Goal: Task Accomplishment & Management: Manage account settings

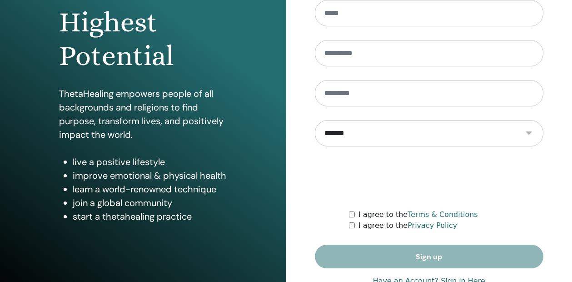
scroll to position [154, 0]
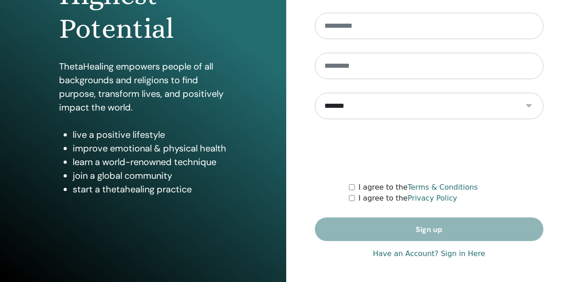
type input "**********"
click at [458, 253] on link "Have an Account? Sign in Here" at bounding box center [429, 253] width 112 height 11
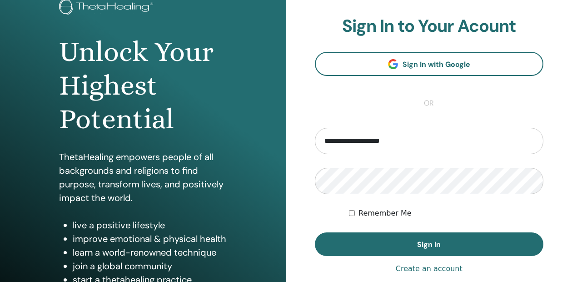
scroll to position [68, 0]
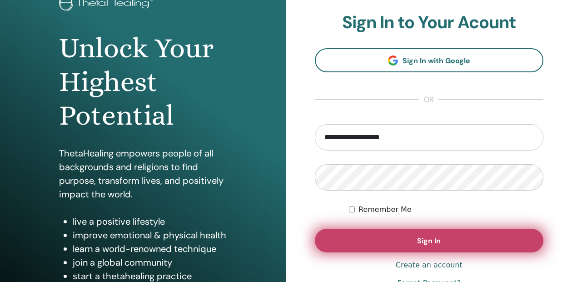
click at [414, 235] on button "Sign In" at bounding box center [429, 241] width 229 height 24
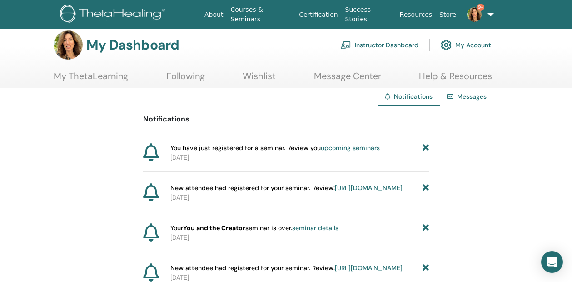
scroll to position [12, 0]
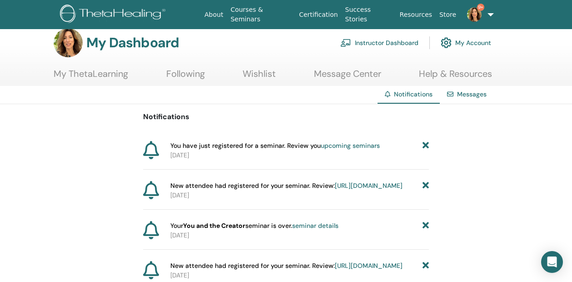
click at [382, 44] on link "Instructor Dashboard" at bounding box center [379, 43] width 78 height 20
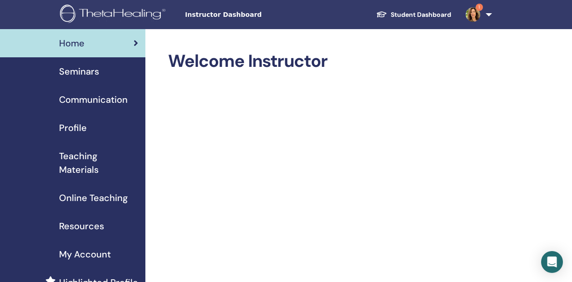
click at [86, 75] on span "Seminars" at bounding box center [79, 72] width 40 height 14
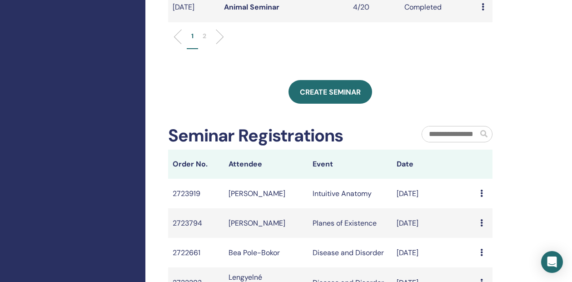
scroll to position [444, 0]
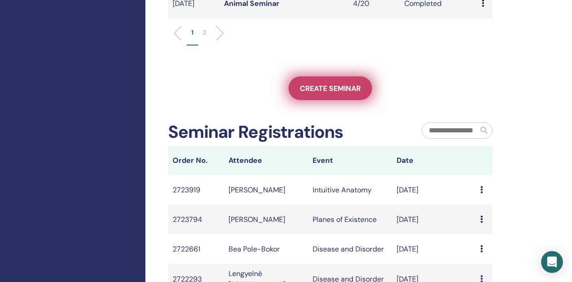
click at [301, 100] on link "Create seminar" at bounding box center [330, 88] width 84 height 24
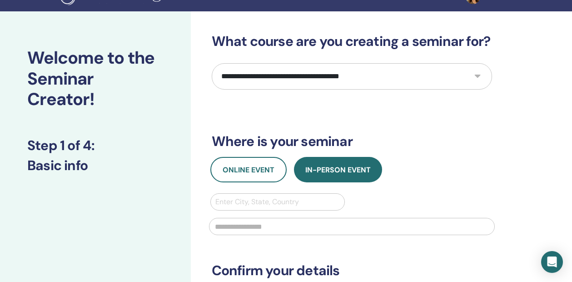
scroll to position [20, 0]
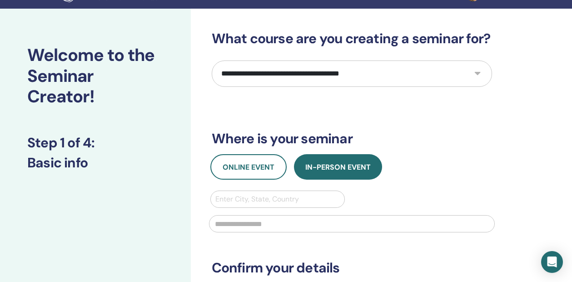
click at [315, 75] on select "**********" at bounding box center [352, 73] width 280 height 26
select select "*"
click at [212, 60] on select "**********" at bounding box center [352, 73] width 280 height 26
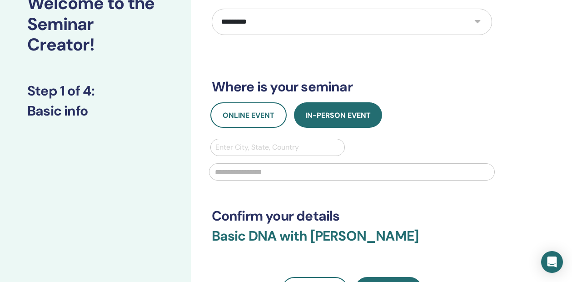
scroll to position [82, 0]
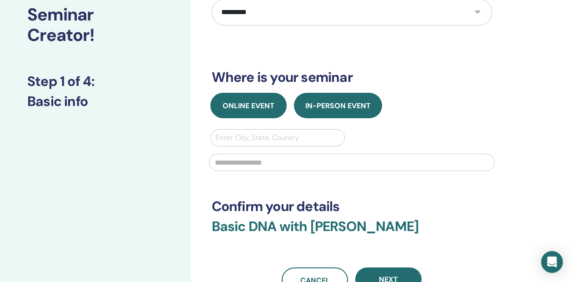
click at [261, 96] on button "Online Event" at bounding box center [248, 105] width 76 height 25
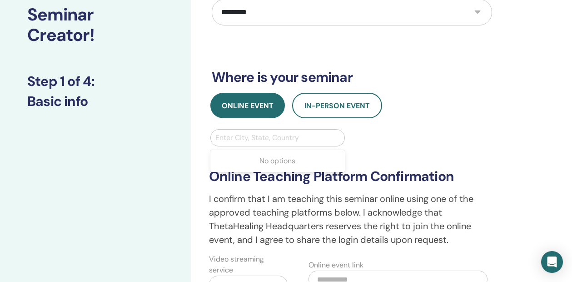
click at [249, 138] on div at bounding box center [277, 137] width 125 height 13
type input "*****"
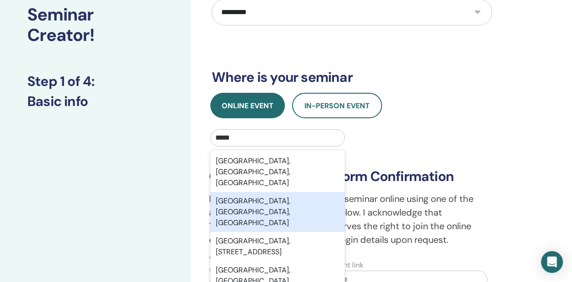
click at [251, 192] on div "[GEOGRAPHIC_DATA], [GEOGRAPHIC_DATA], [GEOGRAPHIC_DATA]" at bounding box center [277, 212] width 135 height 40
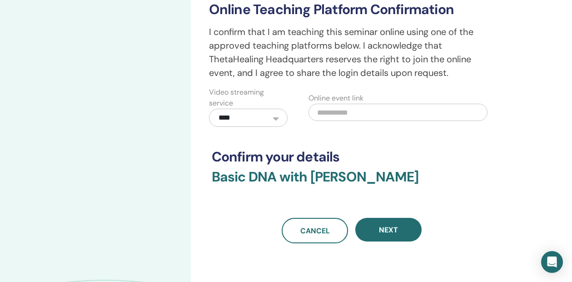
scroll to position [250, 0]
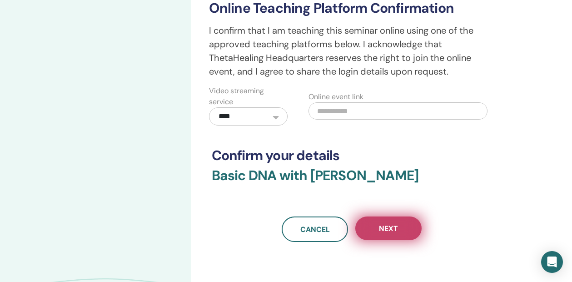
click at [379, 236] on button "Next" at bounding box center [388, 228] width 66 height 24
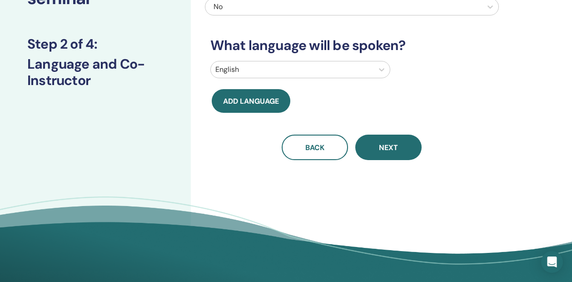
scroll to position [0, 0]
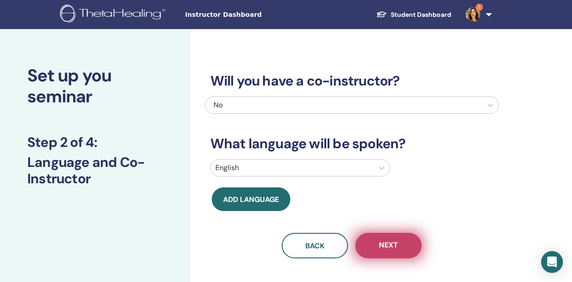
click at [386, 241] on span "Next" at bounding box center [388, 245] width 19 height 11
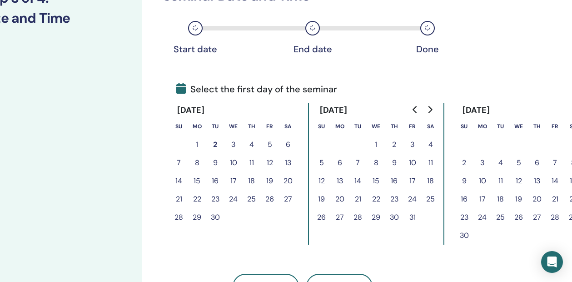
scroll to position [144, 59]
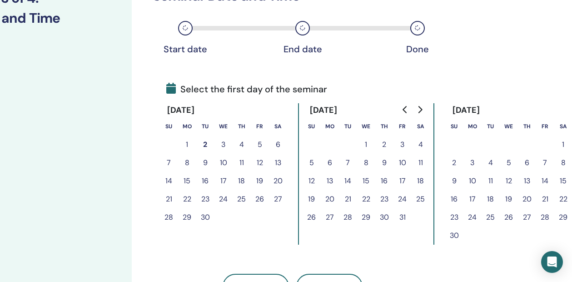
click at [546, 178] on button "14" at bounding box center [545, 181] width 18 height 18
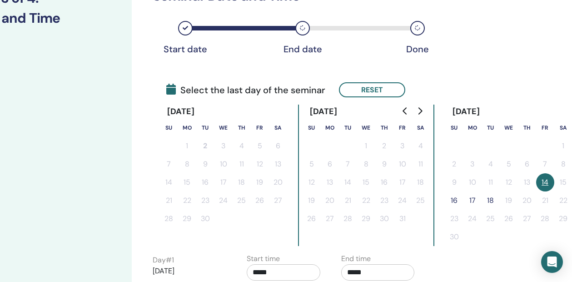
click at [457, 197] on button "16" at bounding box center [454, 200] width 18 height 18
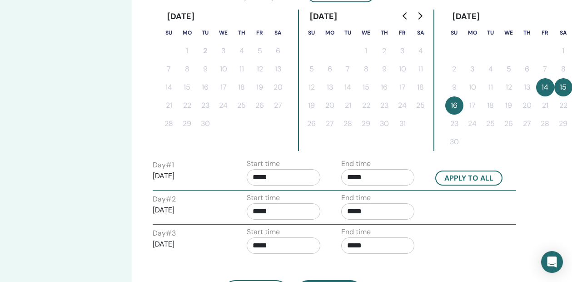
scroll to position [240, 59]
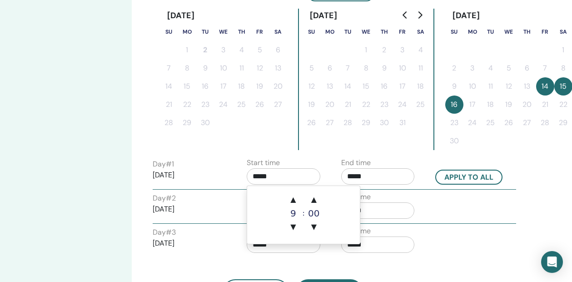
click at [279, 172] on input "*****" at bounding box center [284, 176] width 74 height 16
click at [295, 202] on span "▲" at bounding box center [293, 199] width 18 height 18
type input "*****"
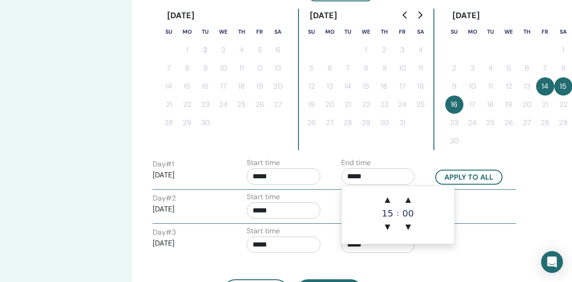
click at [366, 175] on input "*****" at bounding box center [378, 176] width 74 height 16
click at [384, 197] on span "▲" at bounding box center [387, 199] width 18 height 18
type input "*****"
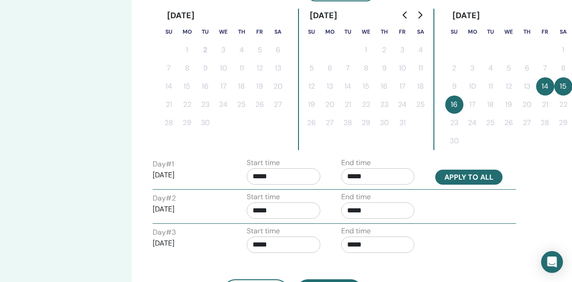
click at [458, 180] on button "Apply to all" at bounding box center [468, 176] width 67 height 15
type input "*****"
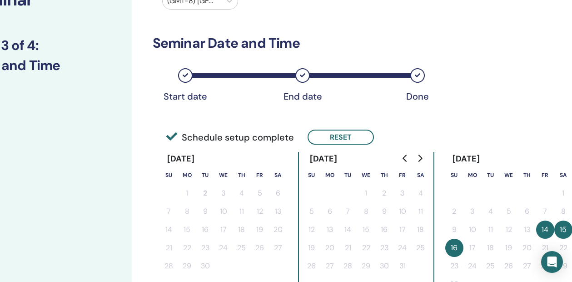
scroll to position [0, 59]
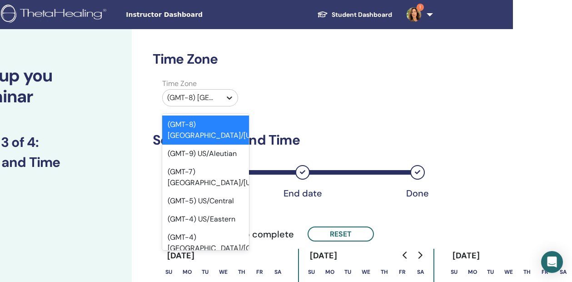
click at [222, 98] on div at bounding box center [229, 97] width 16 height 16
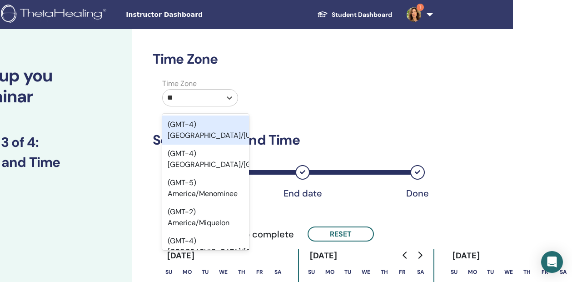
type input "*"
type input "***"
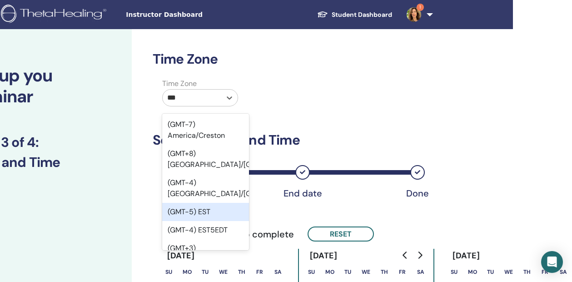
click at [183, 203] on div "(GMT-5) EST" at bounding box center [205, 212] width 87 height 18
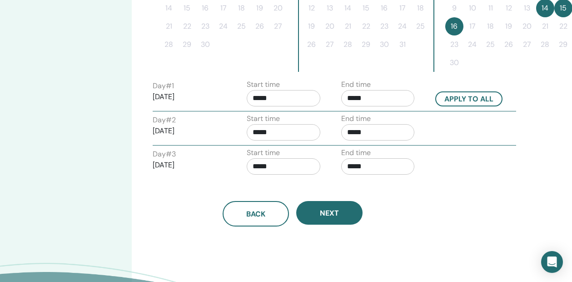
scroll to position [383, 59]
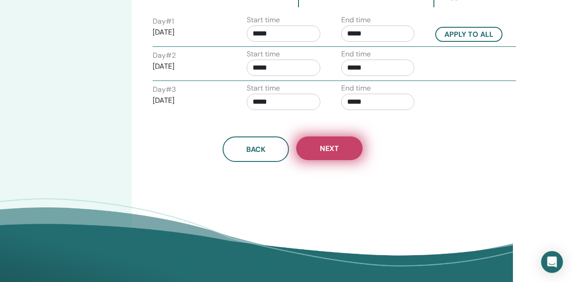
click at [339, 145] on button "Next" at bounding box center [329, 148] width 66 height 24
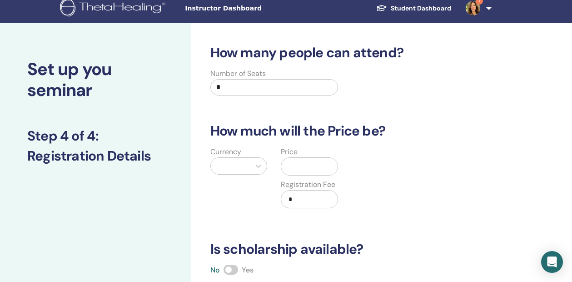
scroll to position [0, 0]
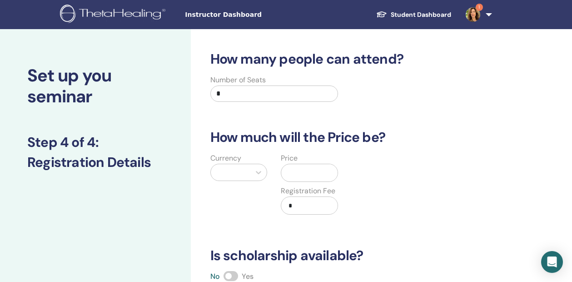
click at [286, 94] on input "*" at bounding box center [274, 93] width 128 height 16
type input "**"
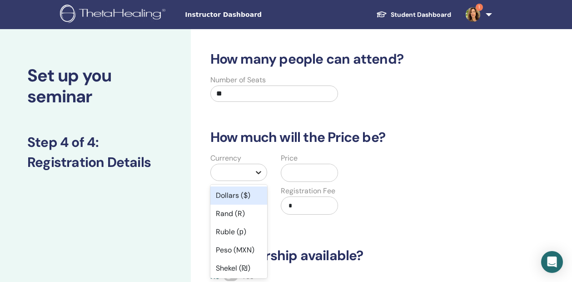
click at [256, 172] on icon at bounding box center [258, 172] width 9 height 9
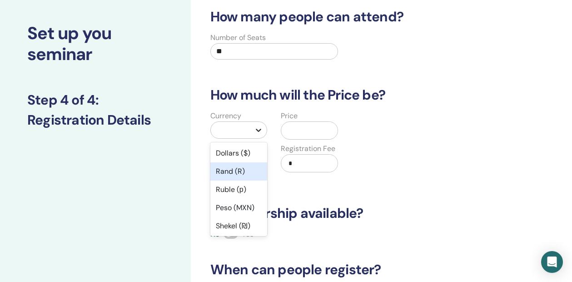
scroll to position [43, 0]
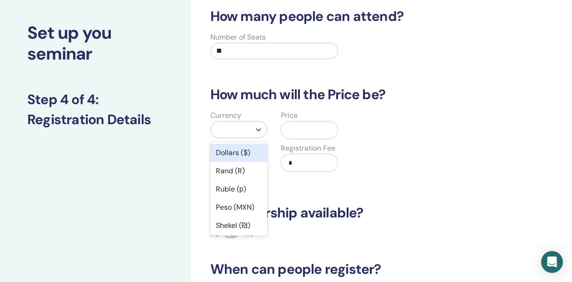
click at [246, 151] on div "Dollars ($)" at bounding box center [238, 153] width 57 height 18
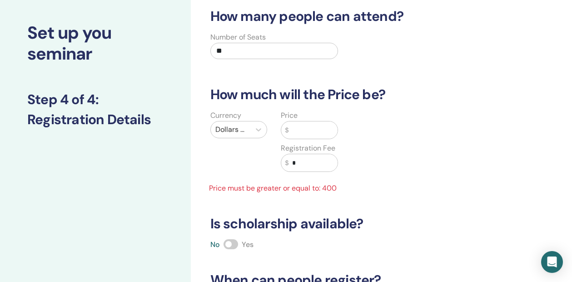
click at [298, 128] on input "text" at bounding box center [312, 129] width 49 height 17
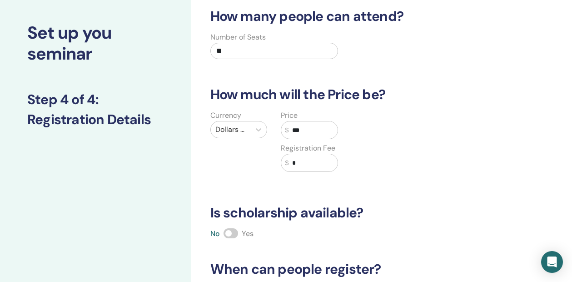
type input "***"
click at [308, 163] on input "*" at bounding box center [312, 162] width 49 height 17
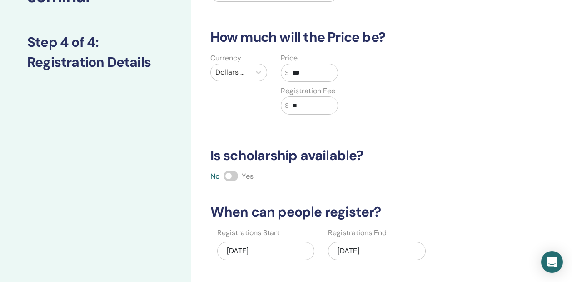
scroll to position [102, 0]
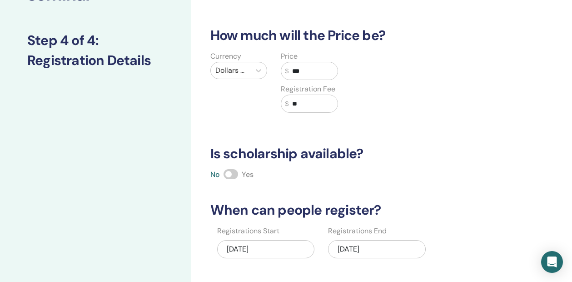
type input "**"
click at [235, 172] on span at bounding box center [231, 174] width 15 height 10
click at [370, 243] on div "11/16/2025" at bounding box center [377, 249] width 98 height 18
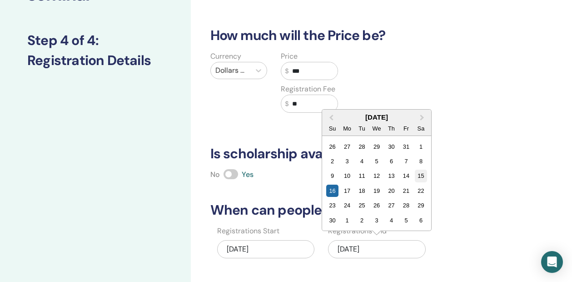
click at [420, 178] on div "15" at bounding box center [421, 175] width 12 height 12
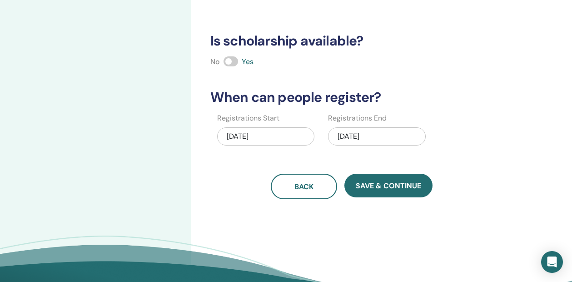
scroll to position [321, 0]
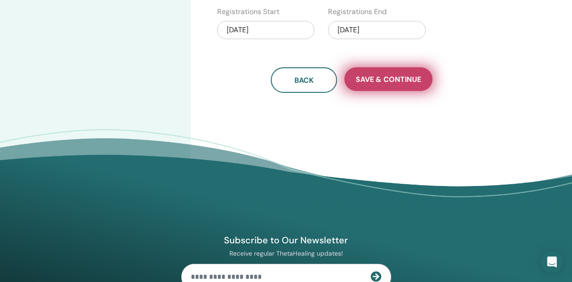
click at [397, 86] on button "Save & Continue" at bounding box center [388, 79] width 88 height 24
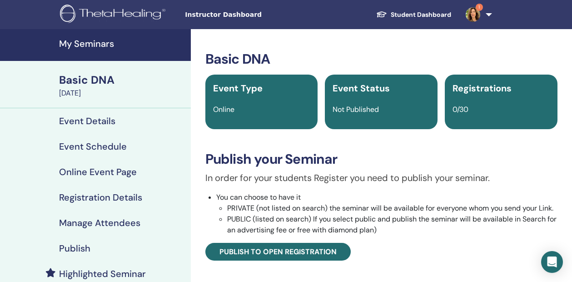
click at [104, 196] on h4 "Registration Details" at bounding box center [100, 197] width 83 height 11
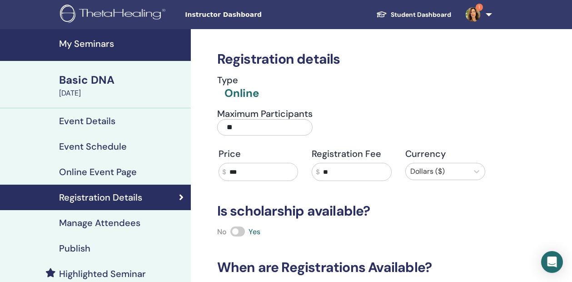
click at [242, 128] on input "**" at bounding box center [264, 127] width 95 height 16
type input "*"
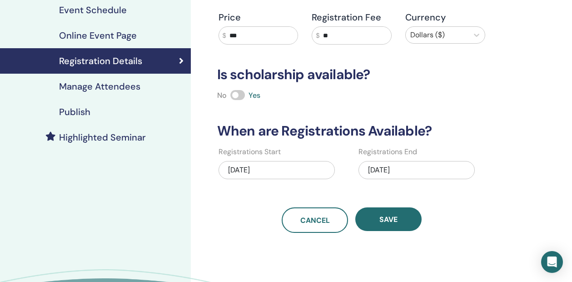
scroll to position [137, 0]
type input "**"
click at [402, 217] on button "Save" at bounding box center [388, 219] width 66 height 24
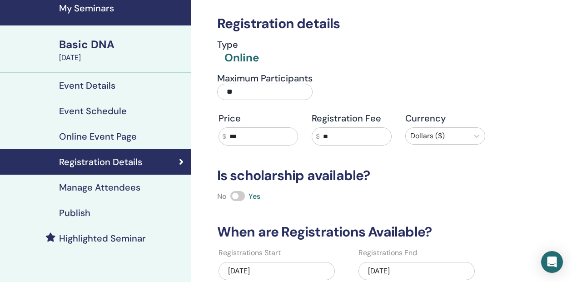
scroll to position [47, 0]
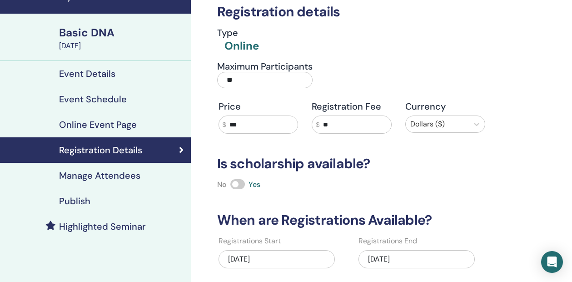
click at [100, 221] on h4 "Highlighted Seminar" at bounding box center [102, 226] width 87 height 11
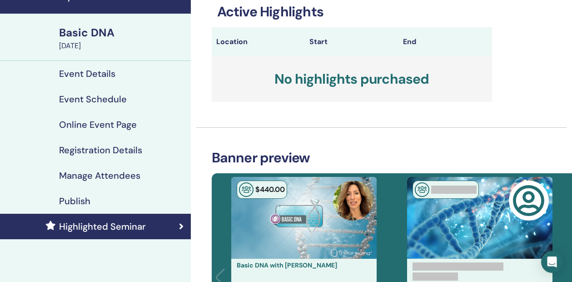
click at [92, 199] on div "Publish" at bounding box center [95, 200] width 176 height 11
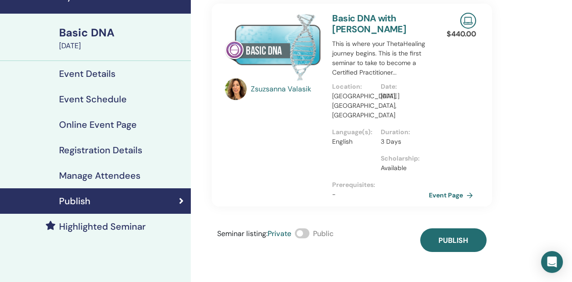
click at [306, 228] on span at bounding box center [302, 233] width 15 height 10
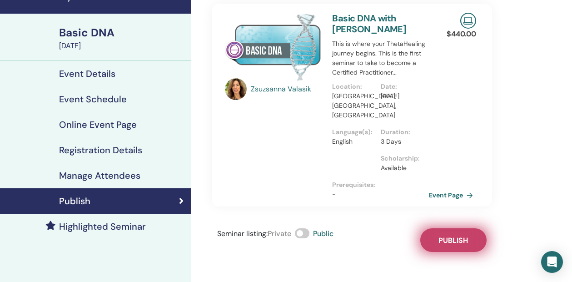
click at [448, 235] on span "Publish" at bounding box center [453, 240] width 30 height 10
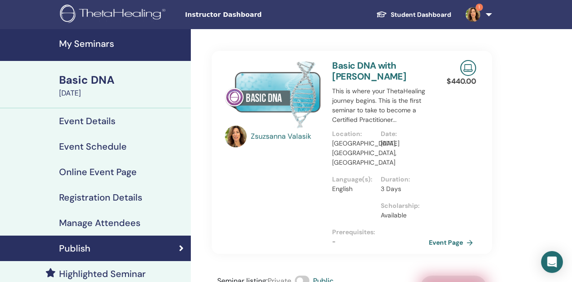
click at [78, 46] on h4 "My Seminars" at bounding box center [122, 43] width 126 height 11
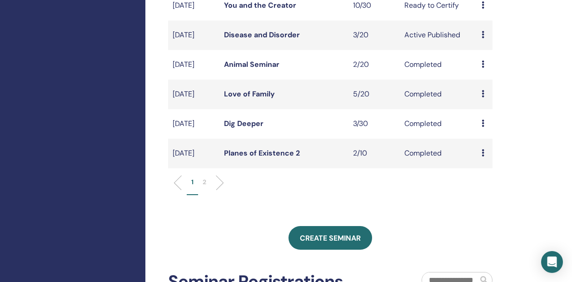
scroll to position [297, 0]
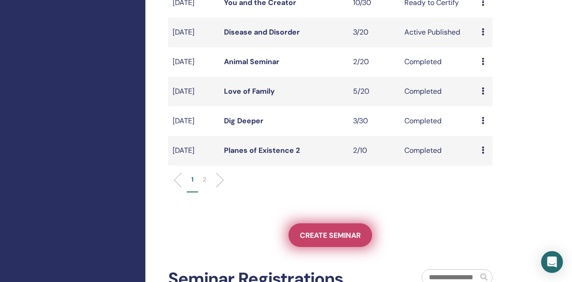
click at [319, 240] on span "Create seminar" at bounding box center [330, 235] width 61 height 10
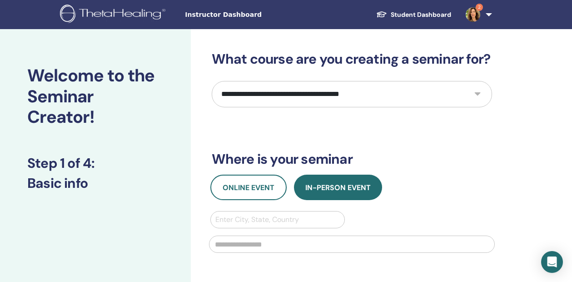
click at [314, 96] on select "**********" at bounding box center [352, 94] width 280 height 26
select select "*"
click at [212, 81] on select "**********" at bounding box center [352, 94] width 280 height 26
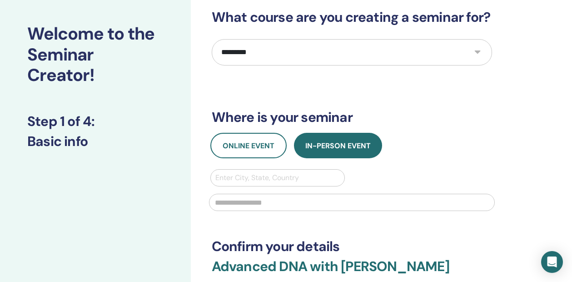
scroll to position [48, 0]
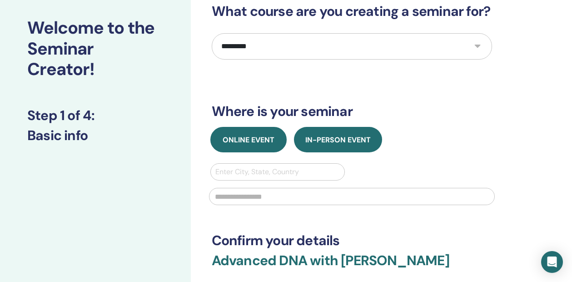
click at [250, 132] on button "Online Event" at bounding box center [248, 139] width 76 height 25
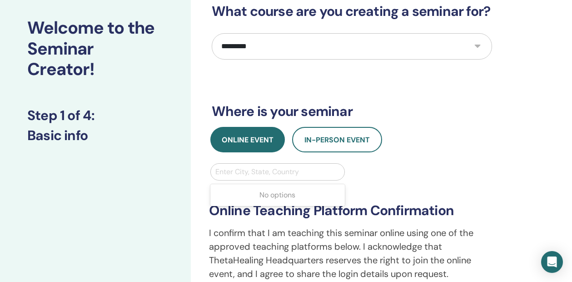
click at [251, 169] on div at bounding box center [277, 171] width 125 height 13
type input "*****"
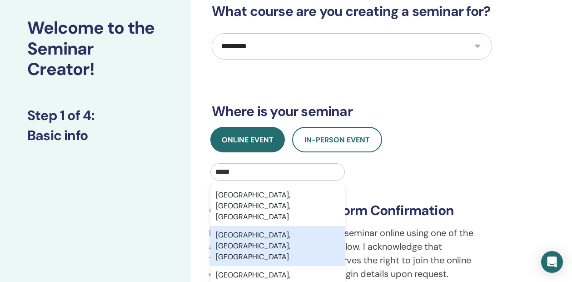
click at [252, 226] on div "[GEOGRAPHIC_DATA], [GEOGRAPHIC_DATA], [GEOGRAPHIC_DATA]" at bounding box center [277, 246] width 135 height 40
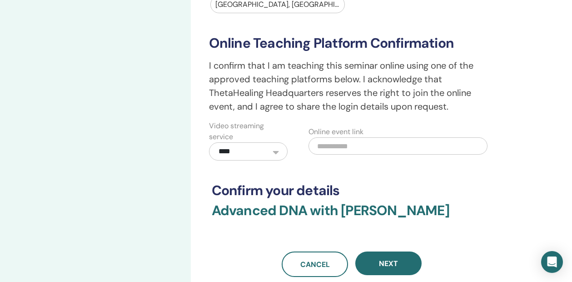
scroll to position [217, 0]
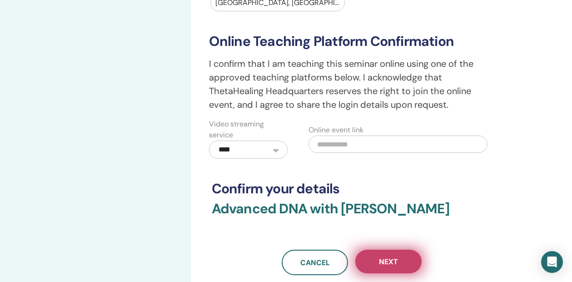
click at [392, 258] on span "Next" at bounding box center [388, 262] width 19 height 10
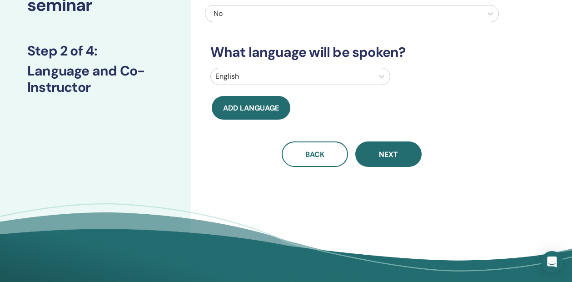
scroll to position [0, 0]
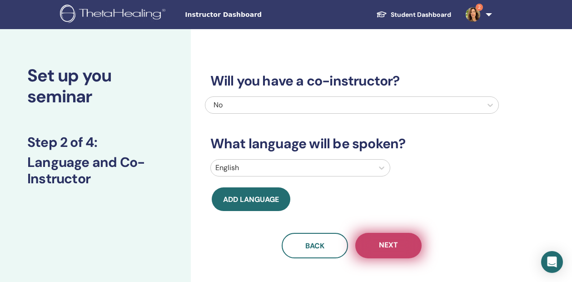
click at [394, 238] on button "Next" at bounding box center [388, 245] width 66 height 25
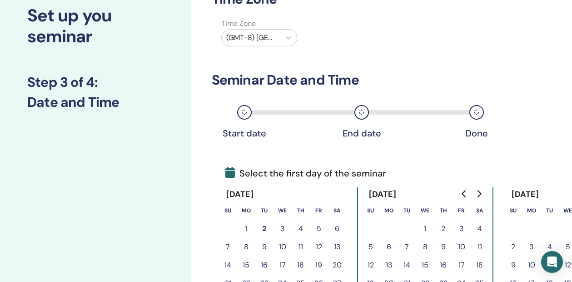
scroll to position [64, 0]
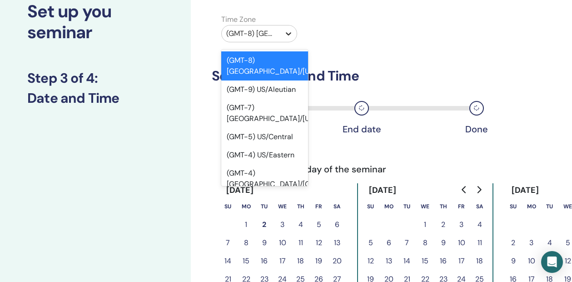
click at [287, 29] on icon at bounding box center [288, 33] width 9 height 9
click at [277, 146] on div "(GMT-4) US/Eastern" at bounding box center [264, 155] width 87 height 18
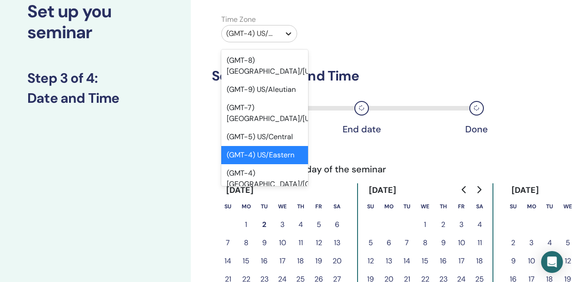
click at [285, 29] on icon at bounding box center [288, 33] width 9 height 9
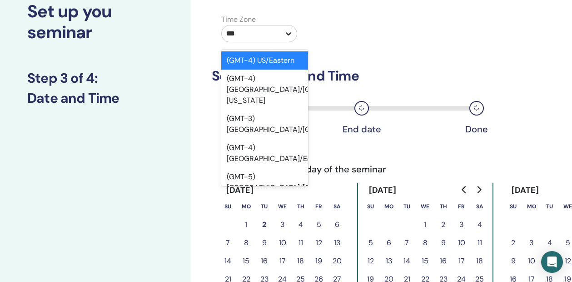
type input "****"
click at [296, 60] on div "(GMT-4) US/Eastern" at bounding box center [264, 60] width 87 height 18
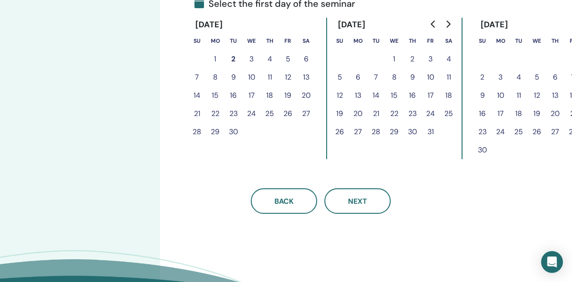
scroll to position [229, 59]
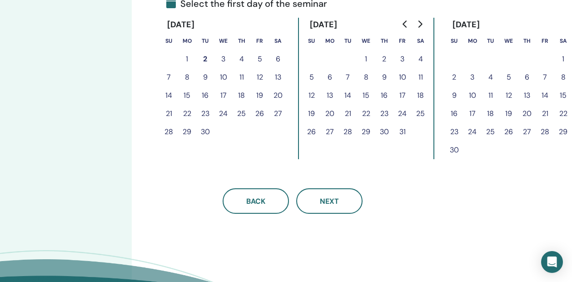
click at [416, 23] on icon "Go to next month" at bounding box center [419, 23] width 7 height 7
click at [546, 77] on button "12" at bounding box center [545, 77] width 18 height 18
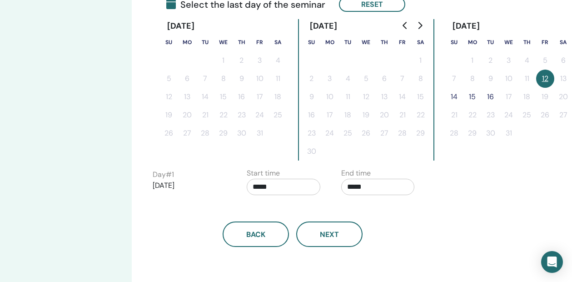
click at [458, 94] on button "14" at bounding box center [454, 97] width 18 height 18
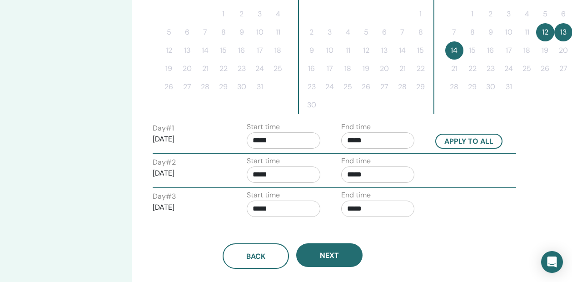
scroll to position [291, 59]
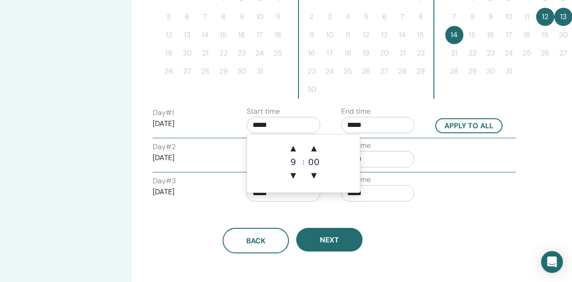
click at [265, 125] on input "*****" at bounding box center [284, 125] width 74 height 16
click at [295, 144] on span "▲" at bounding box center [293, 148] width 18 height 18
type input "*****"
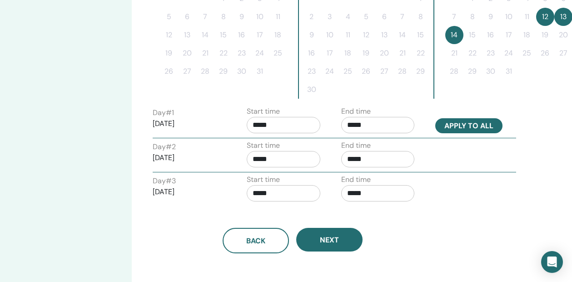
click at [471, 119] on button "Apply to all" at bounding box center [468, 125] width 67 height 15
type input "*****"
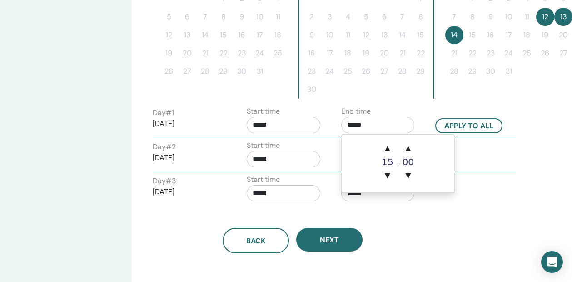
click at [366, 119] on input "*****" at bounding box center [378, 125] width 74 height 16
click at [391, 149] on span "▲" at bounding box center [387, 148] width 18 height 18
type input "*****"
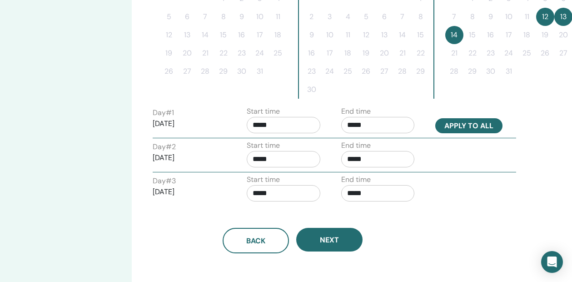
click at [473, 124] on button "Apply to all" at bounding box center [468, 125] width 67 height 15
type input "*****"
click at [473, 124] on button "Apply to all" at bounding box center [468, 125] width 67 height 15
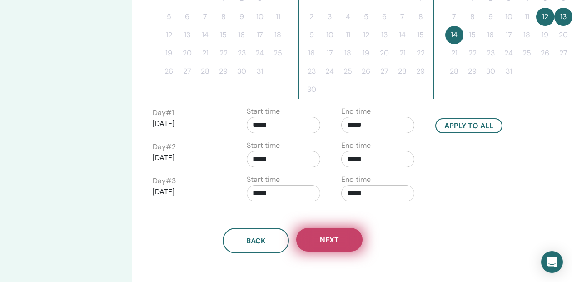
click at [321, 238] on span "Next" at bounding box center [329, 240] width 19 height 10
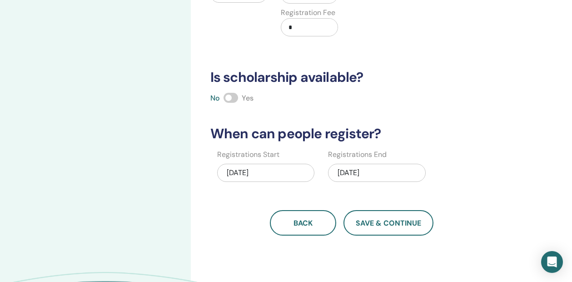
scroll to position [127, 0]
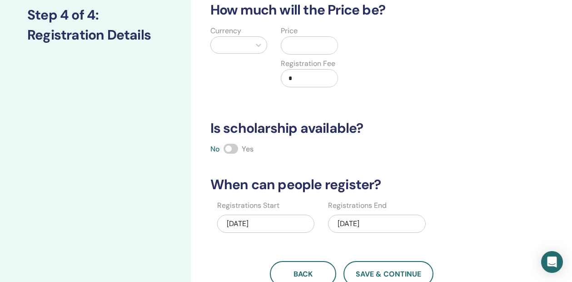
click at [353, 224] on div "12/14/2025" at bounding box center [377, 223] width 98 height 18
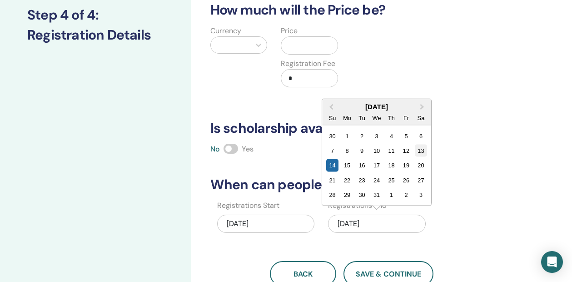
click at [422, 152] on div "13" at bounding box center [421, 150] width 12 height 12
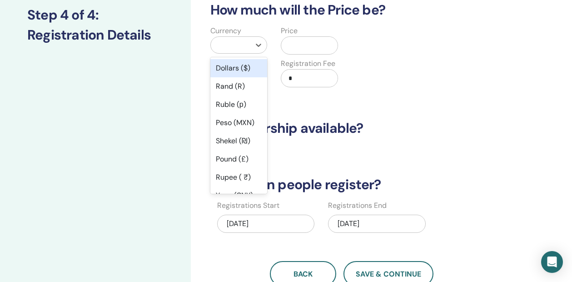
click at [232, 41] on div at bounding box center [230, 45] width 31 height 13
click at [230, 71] on div "Dollars ($)" at bounding box center [238, 68] width 57 height 18
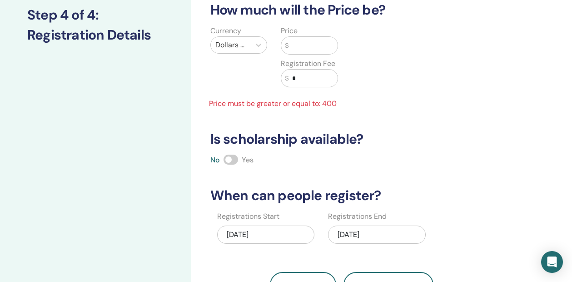
click at [307, 46] on input "text" at bounding box center [312, 45] width 49 height 17
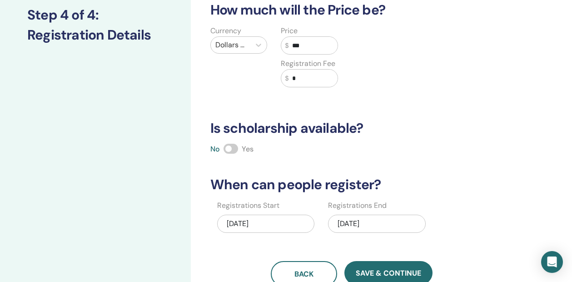
type input "***"
click at [320, 74] on input "*" at bounding box center [312, 78] width 49 height 17
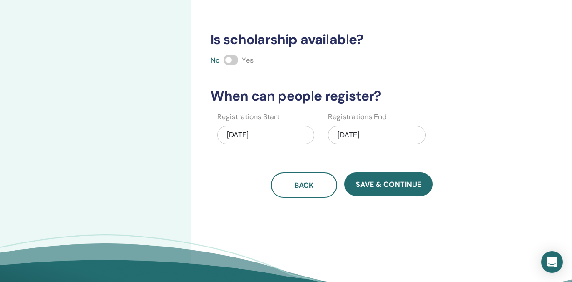
scroll to position [250, 0]
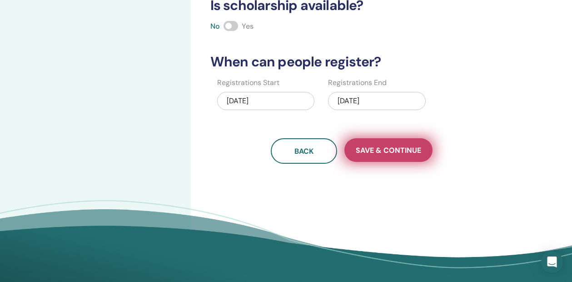
type input "**"
click at [387, 149] on span "Save & Continue" at bounding box center [388, 150] width 65 height 10
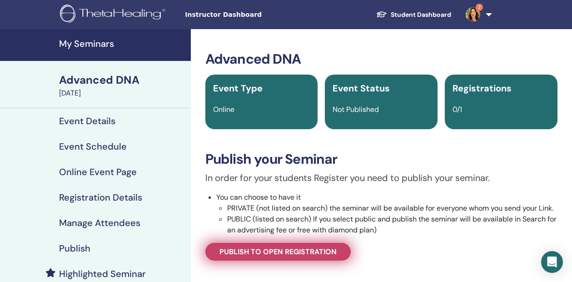
click at [285, 252] on span "Publish to open registration" at bounding box center [277, 252] width 117 height 10
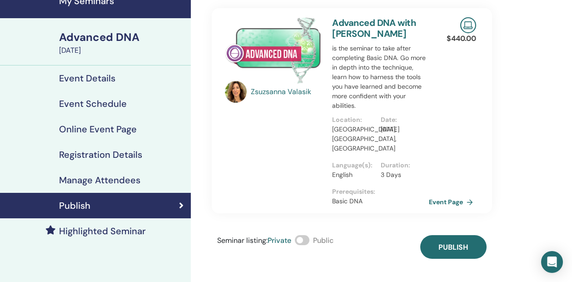
scroll to position [64, 0]
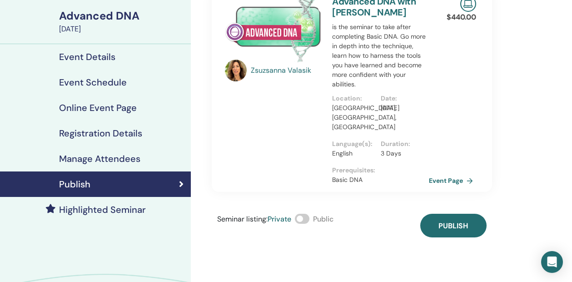
click at [309, 214] on span at bounding box center [302, 219] width 15 height 10
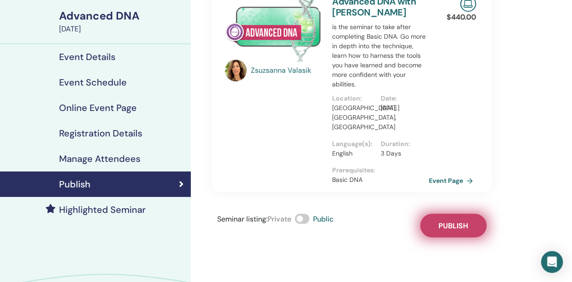
click at [447, 221] on span "Publish" at bounding box center [453, 226] width 30 height 10
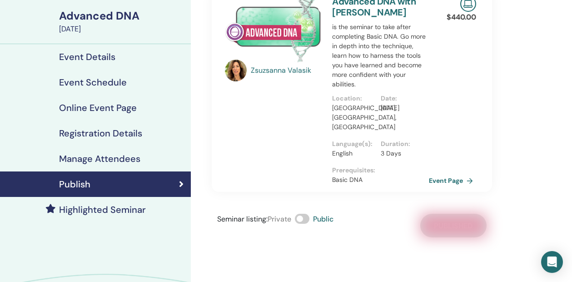
scroll to position [0, 0]
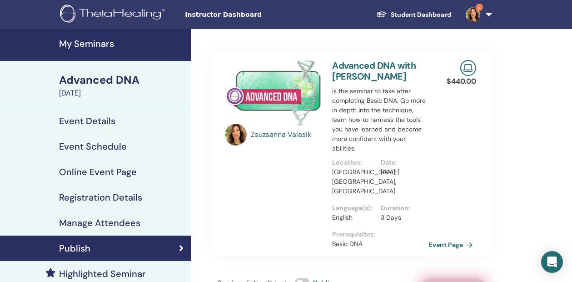
click at [100, 43] on h4 "My Seminars" at bounding box center [122, 43] width 126 height 11
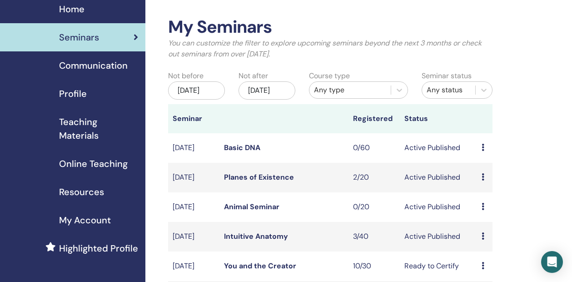
scroll to position [36, 0]
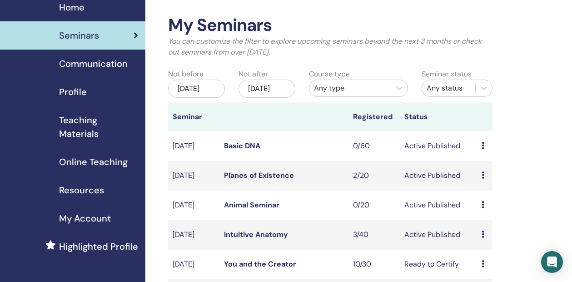
click at [280, 92] on div "[DATE]" at bounding box center [266, 88] width 57 height 18
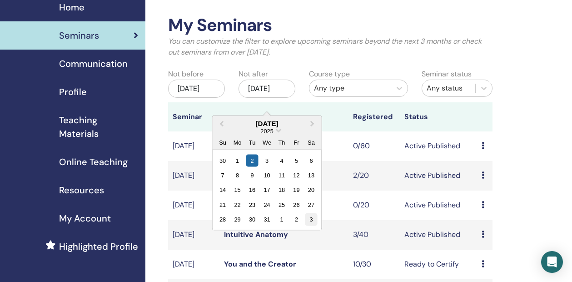
click at [305, 218] on div "3" at bounding box center [311, 219] width 12 height 12
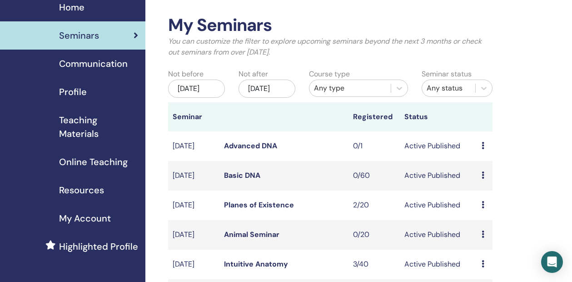
click at [267, 150] on link "Advanced DNA" at bounding box center [250, 146] width 53 height 10
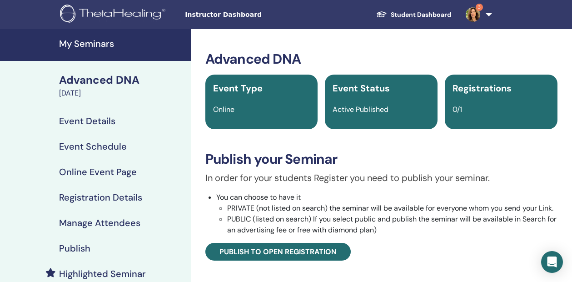
click at [99, 117] on h4 "Event Details" at bounding box center [87, 120] width 56 height 11
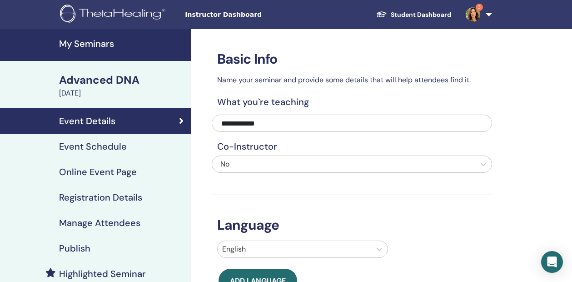
click at [101, 142] on h4 "Event Schedule" at bounding box center [93, 146] width 68 height 11
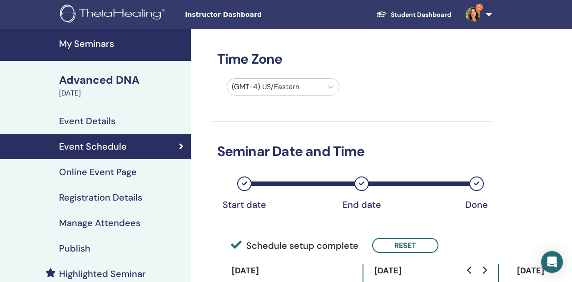
click at [103, 173] on h4 "Online Event Page" at bounding box center [98, 171] width 78 height 11
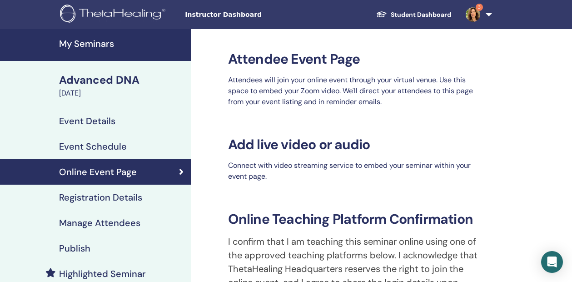
click at [120, 193] on h4 "Registration Details" at bounding box center [100, 197] width 83 height 11
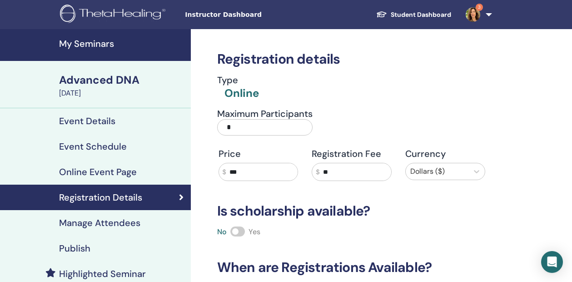
drag, startPoint x: 244, startPoint y: 131, endPoint x: 210, endPoint y: 129, distance: 34.1
click at [210, 129] on div "Maximum Participants *" at bounding box center [277, 124] width 135 height 33
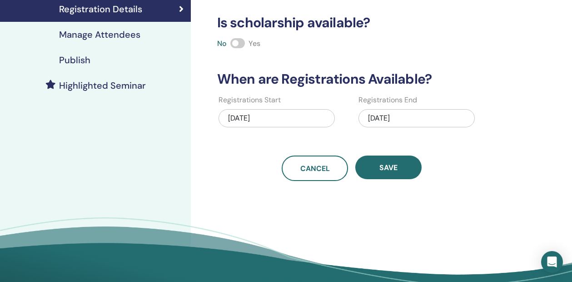
scroll to position [190, 0]
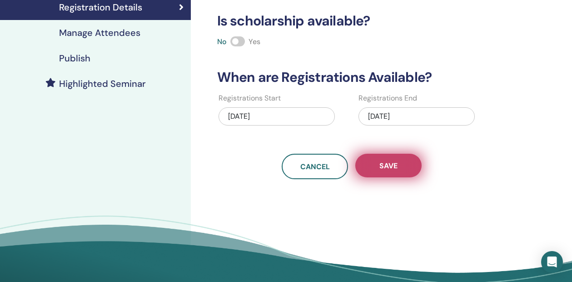
type input "**"
click at [381, 166] on span "Save" at bounding box center [388, 166] width 18 height 10
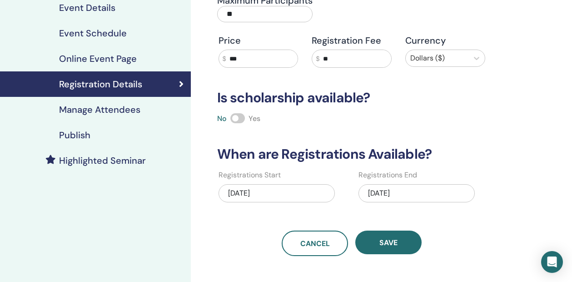
scroll to position [116, 0]
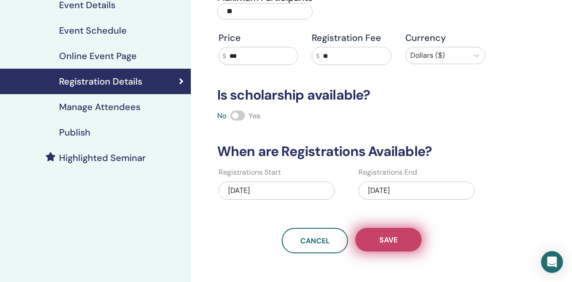
click at [388, 243] on span "Save" at bounding box center [388, 240] width 18 height 10
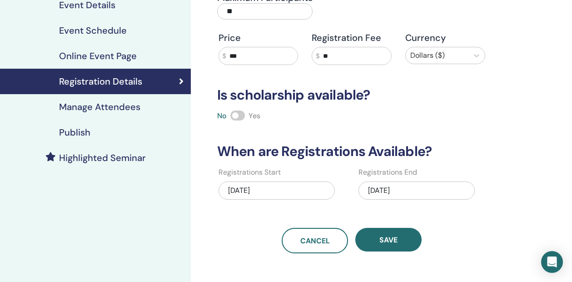
scroll to position [0, 0]
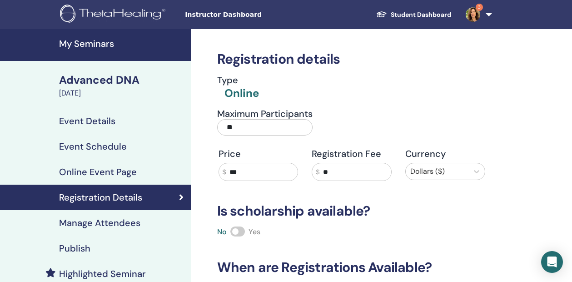
click at [103, 38] on h4 "My Seminars" at bounding box center [122, 43] width 126 height 11
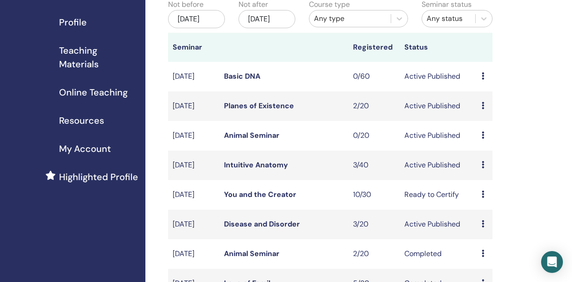
scroll to position [328, 0]
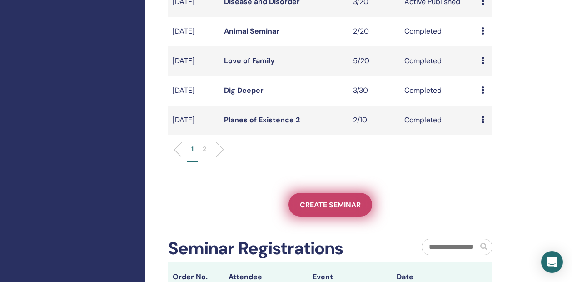
click at [325, 216] on link "Create seminar" at bounding box center [330, 205] width 84 height 24
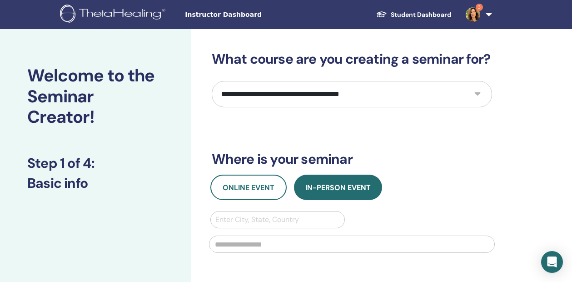
click at [325, 94] on select "**********" at bounding box center [352, 94] width 280 height 26
select select "**"
click at [212, 81] on select "**********" at bounding box center [352, 94] width 280 height 26
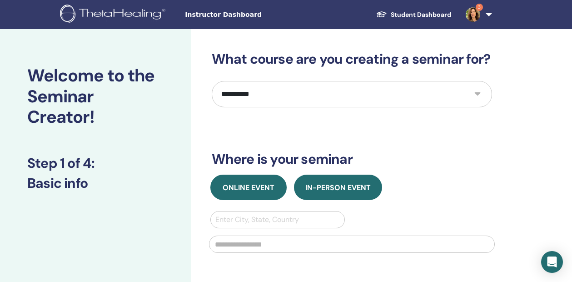
click at [259, 180] on button "Online Event" at bounding box center [248, 186] width 76 height 25
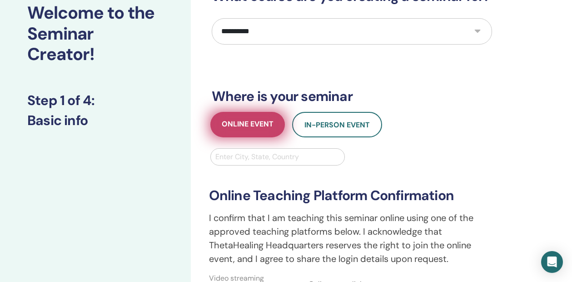
scroll to position [65, 0]
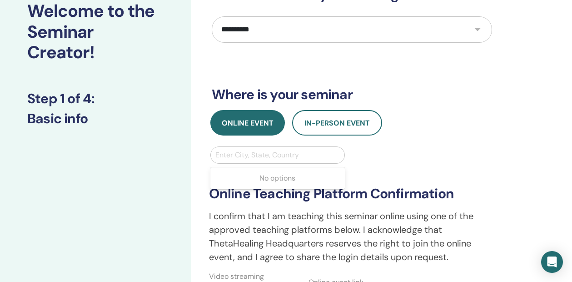
click at [262, 153] on div at bounding box center [277, 155] width 125 height 13
type input "*****"
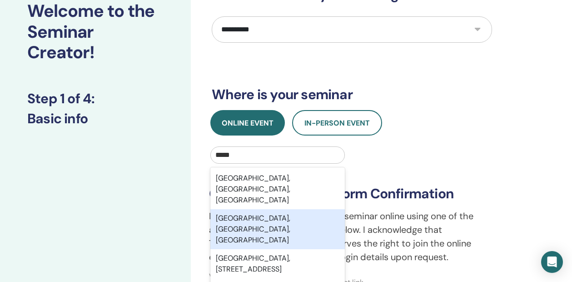
click at [262, 209] on div "[GEOGRAPHIC_DATA], [GEOGRAPHIC_DATA], [GEOGRAPHIC_DATA]" at bounding box center [277, 229] width 135 height 40
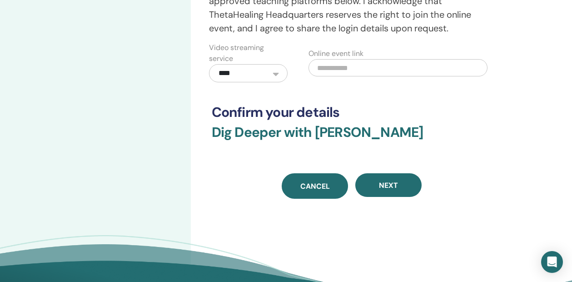
scroll to position [304, 0]
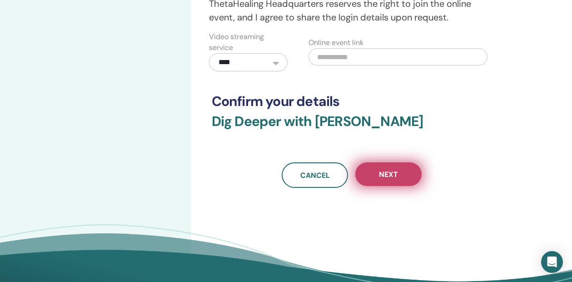
click at [398, 175] on button "Next" at bounding box center [388, 174] width 66 height 24
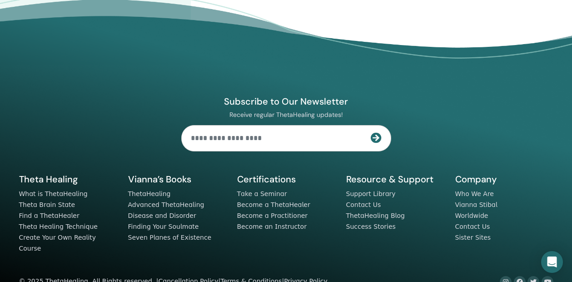
scroll to position [0, 0]
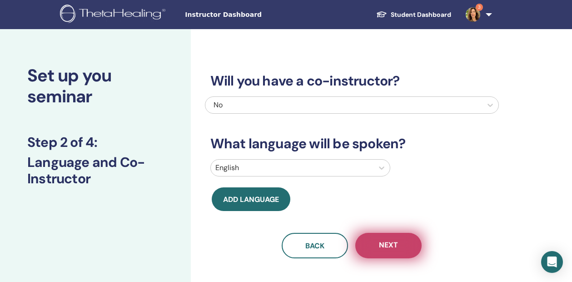
click at [383, 240] on span "Next" at bounding box center [388, 245] width 19 height 11
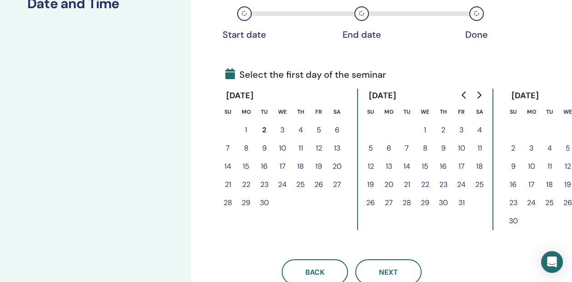
scroll to position [164, 0]
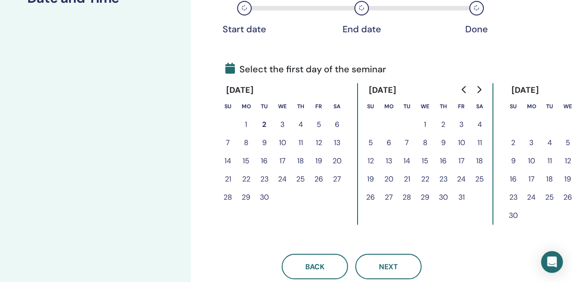
click at [477, 86] on icon "Go to next month" at bounding box center [478, 89] width 7 height 7
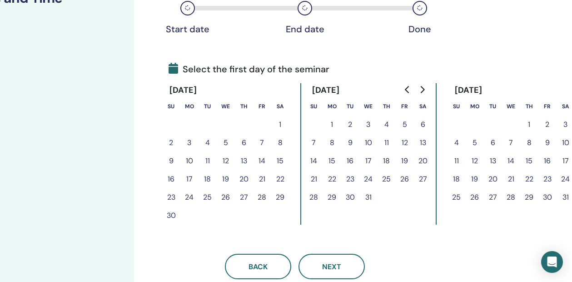
scroll to position [164, 59]
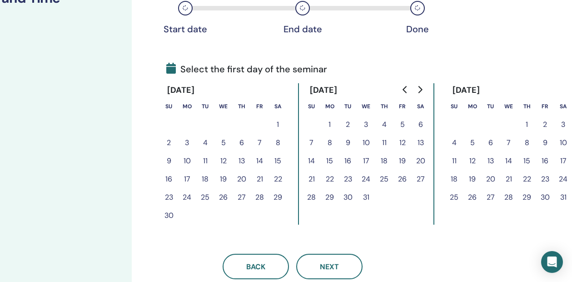
click at [560, 139] on button "10" at bounding box center [563, 143] width 18 height 18
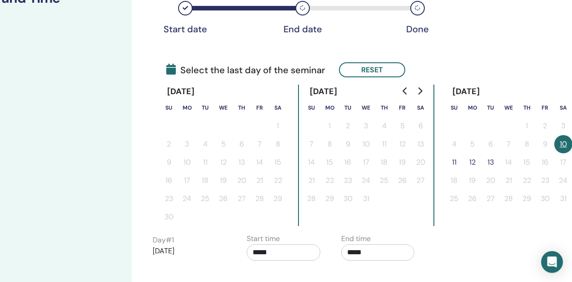
click at [455, 160] on button "11" at bounding box center [454, 162] width 18 height 18
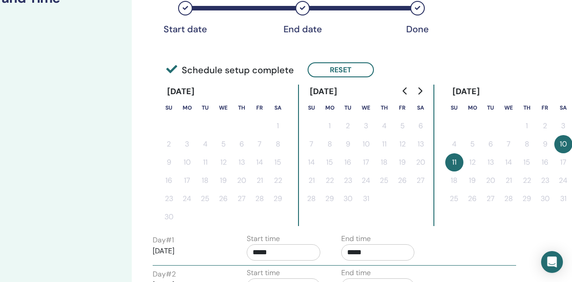
scroll to position [212, 59]
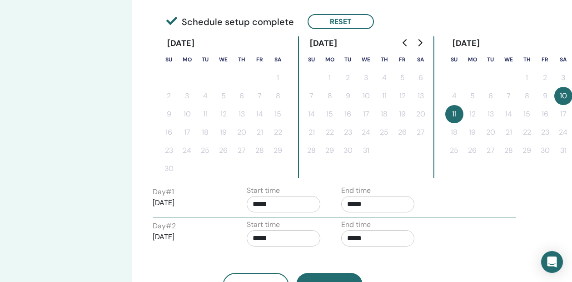
click at [259, 205] on input "*****" at bounding box center [284, 204] width 74 height 16
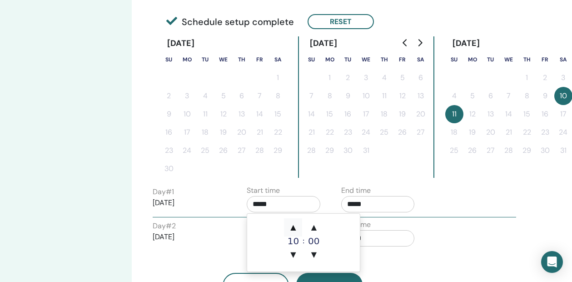
click at [294, 224] on span "▲" at bounding box center [293, 227] width 18 height 18
type input "*****"
click at [366, 199] on input "*****" at bounding box center [378, 204] width 74 height 16
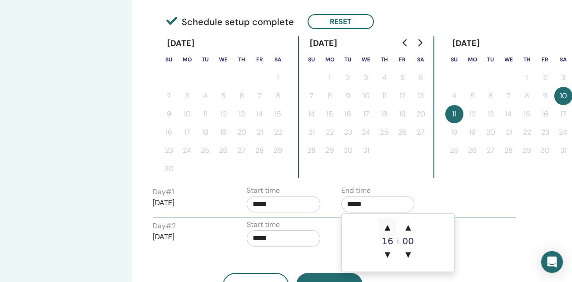
click at [385, 224] on span "▲" at bounding box center [387, 227] width 18 height 18
type input "*****"
click at [467, 202] on div "Day # 1 2026/01/10 Start time ***** End time *****" at bounding box center [334, 201] width 377 height 32
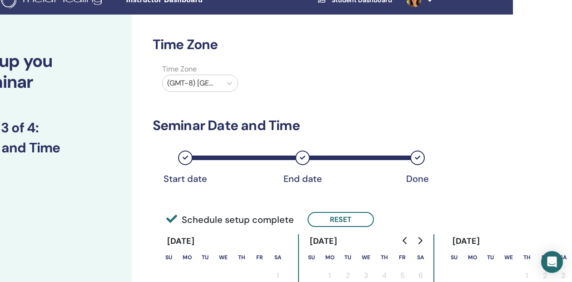
scroll to position [0, 59]
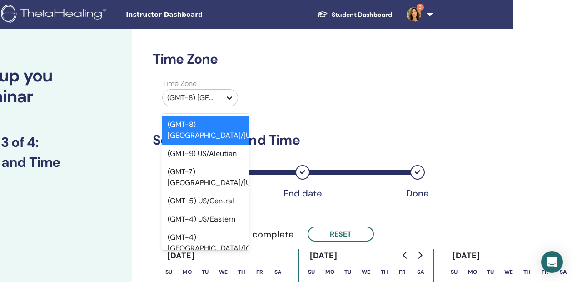
click at [225, 98] on icon at bounding box center [229, 97] width 9 height 9
click at [215, 210] on div "(GMT-4) US/Eastern" at bounding box center [205, 219] width 87 height 18
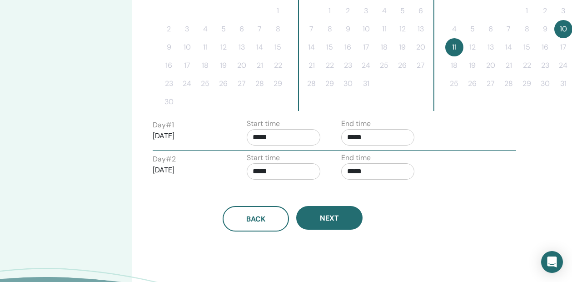
scroll to position [282, 59]
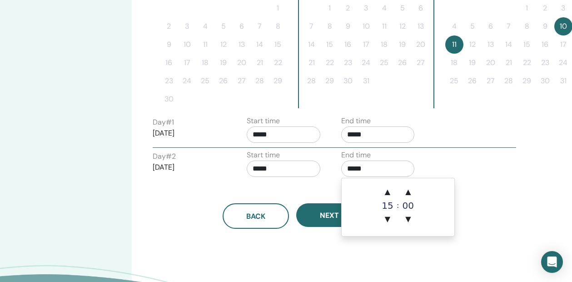
click at [391, 193] on span "▲" at bounding box center [387, 192] width 18 height 18
type input "*****"
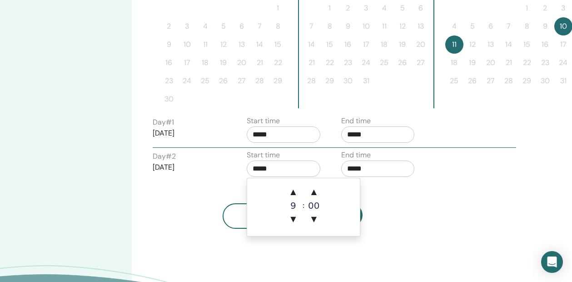
click at [290, 170] on input "*****" at bounding box center [284, 168] width 74 height 16
click at [292, 189] on span "▲" at bounding box center [293, 192] width 18 height 18
type input "*****"
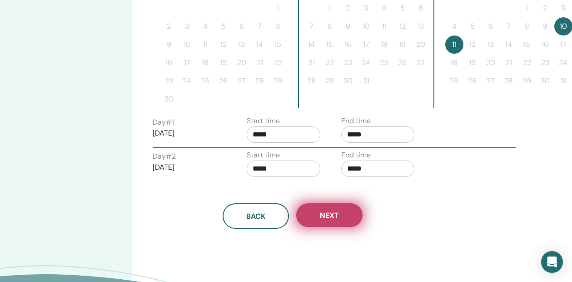
click at [331, 222] on button "Next" at bounding box center [329, 215] width 66 height 24
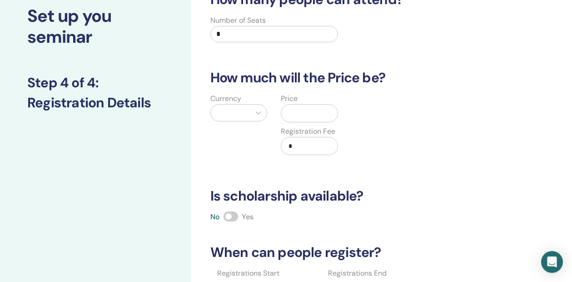
scroll to position [62, 0]
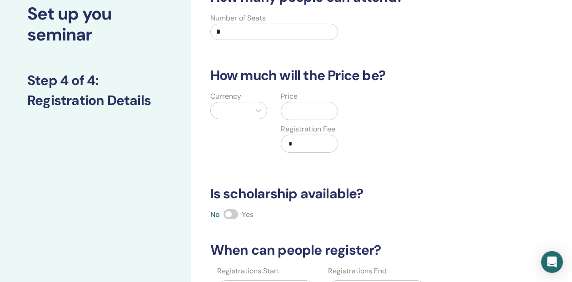
click at [264, 29] on input "*" at bounding box center [274, 32] width 128 height 16
type input "**"
click at [256, 109] on icon at bounding box center [258, 110] width 5 height 3
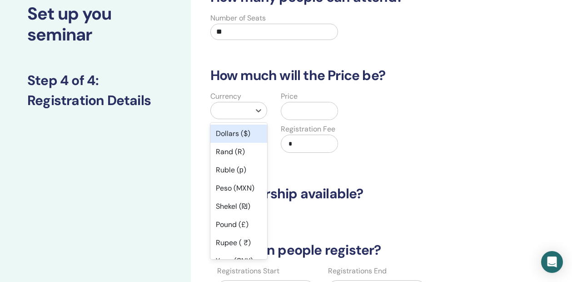
click at [251, 131] on div "Dollars ($)" at bounding box center [238, 133] width 57 height 18
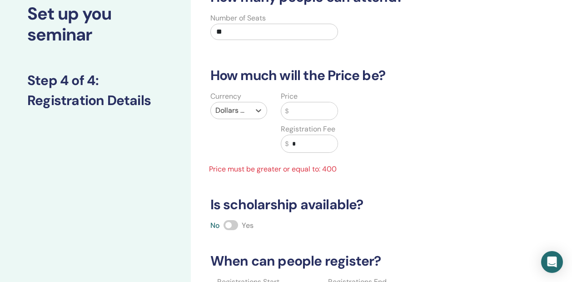
click at [313, 115] on input "text" at bounding box center [312, 110] width 49 height 17
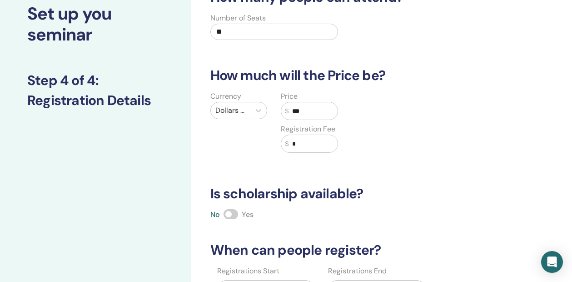
type input "***"
click at [321, 144] on input "*" at bounding box center [312, 143] width 49 height 17
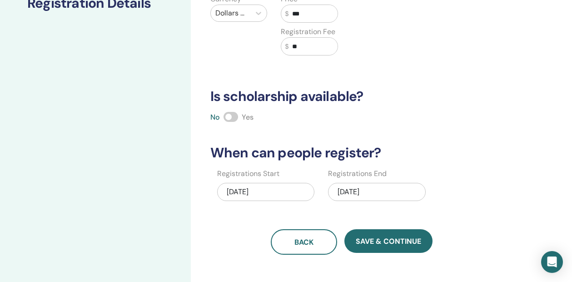
scroll to position [162, 0]
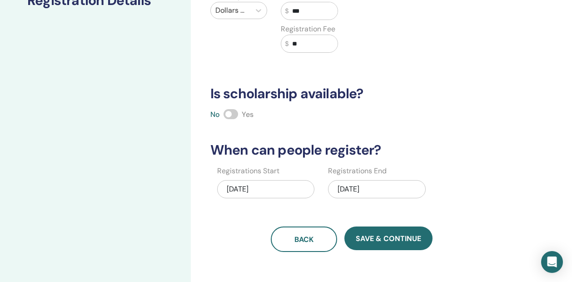
type input "**"
click at [237, 113] on span at bounding box center [231, 114] width 15 height 10
click at [372, 183] on div "01/11/2026" at bounding box center [377, 189] width 98 height 18
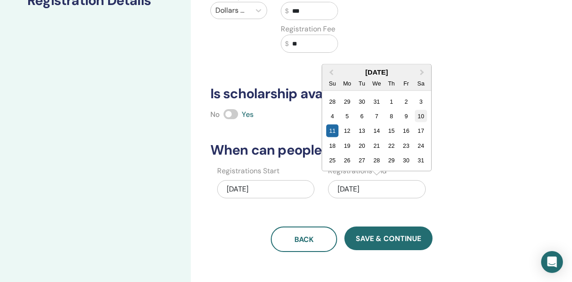
click at [420, 114] on div "10" at bounding box center [421, 116] width 12 height 12
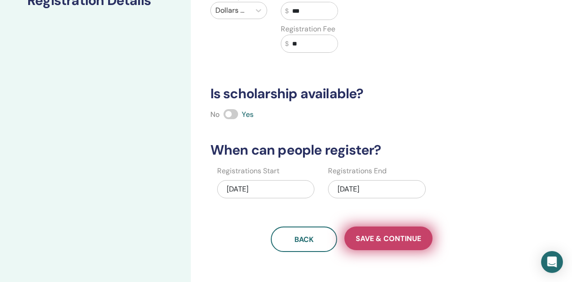
click at [386, 240] on span "Save & Continue" at bounding box center [388, 238] width 65 height 10
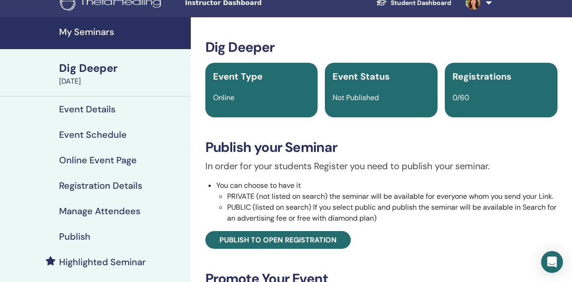
scroll to position [15, 0]
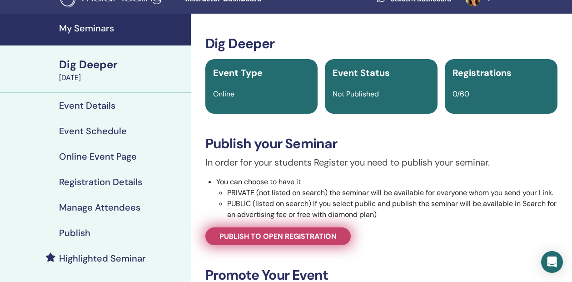
click at [296, 233] on span "Publish to open registration" at bounding box center [277, 236] width 117 height 10
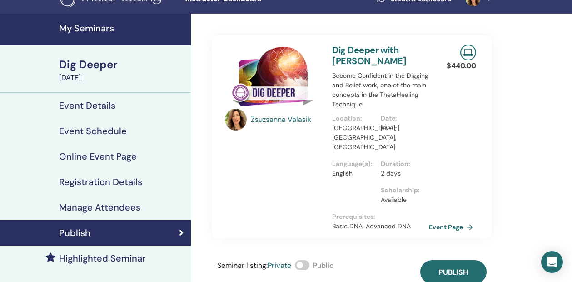
click at [309, 260] on span at bounding box center [302, 265] width 15 height 10
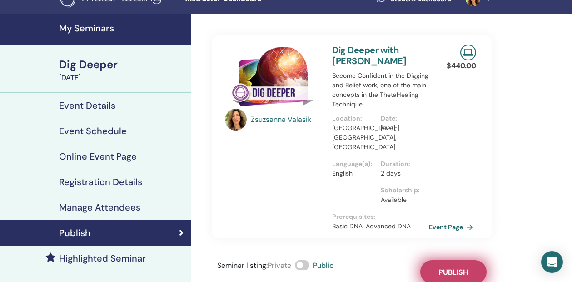
click at [438, 267] on span "Publish" at bounding box center [453, 272] width 30 height 10
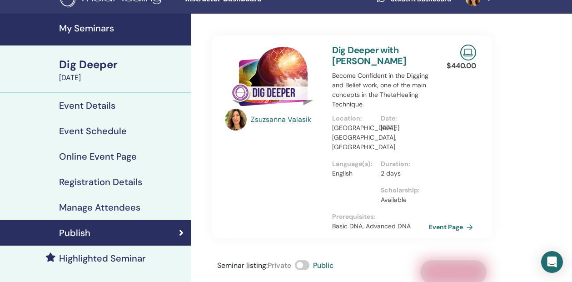
click at [102, 21] on link "My Seminars" at bounding box center [95, 30] width 191 height 32
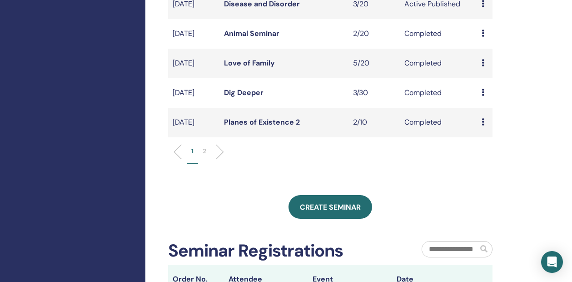
scroll to position [326, 0]
click at [342, 214] on div "My Seminars You can customize the filter to explore upcoming seminars beyond th…" at bounding box center [330, 77] width 324 height 704
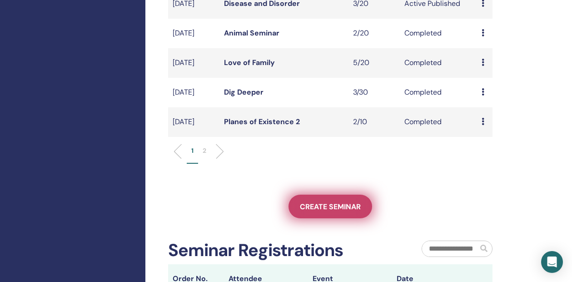
click at [343, 211] on span "Create seminar" at bounding box center [330, 207] width 61 height 10
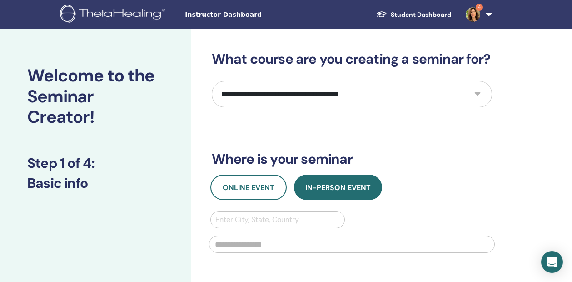
click at [369, 89] on select "**********" at bounding box center [352, 94] width 280 height 26
select select "****"
click at [212, 81] on select "**********" at bounding box center [352, 94] width 280 height 26
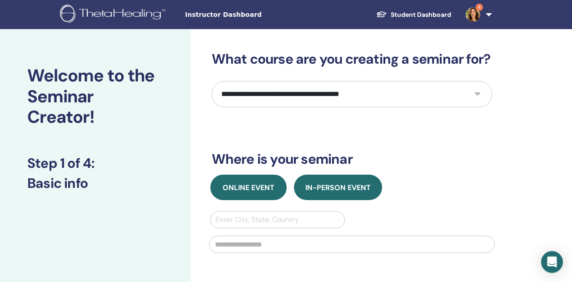
click at [258, 180] on button "Online Event" at bounding box center [248, 186] width 76 height 25
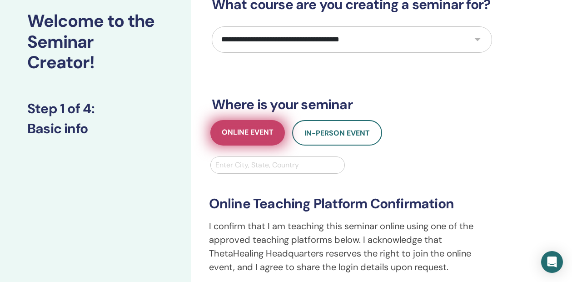
scroll to position [65, 0]
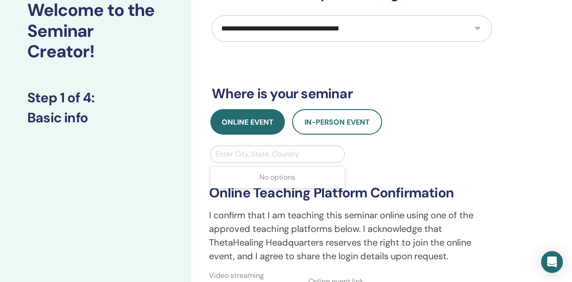
click at [262, 150] on div at bounding box center [277, 154] width 125 height 13
type input "*****"
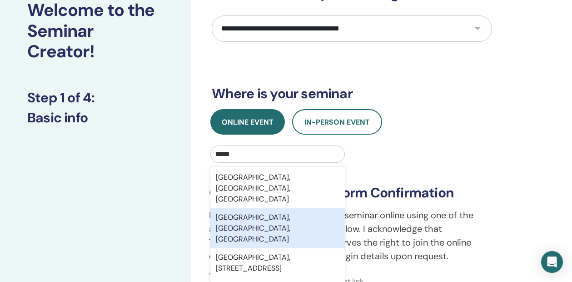
click at [256, 208] on div "Miami, FL, USA" at bounding box center [277, 228] width 135 height 40
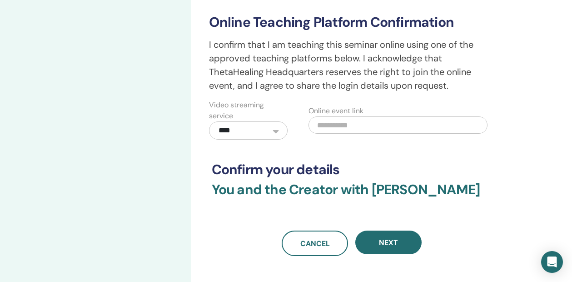
scroll to position [237, 0]
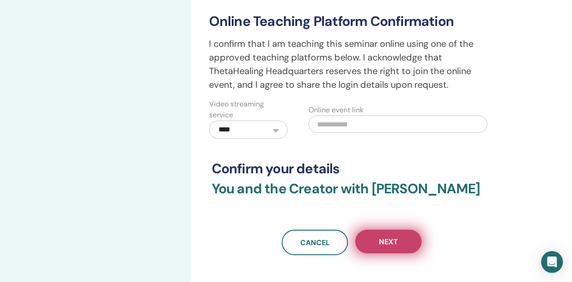
click at [397, 238] on span "Next" at bounding box center [388, 242] width 19 height 10
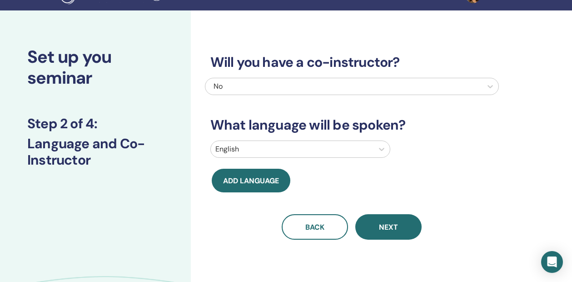
scroll to position [0, 0]
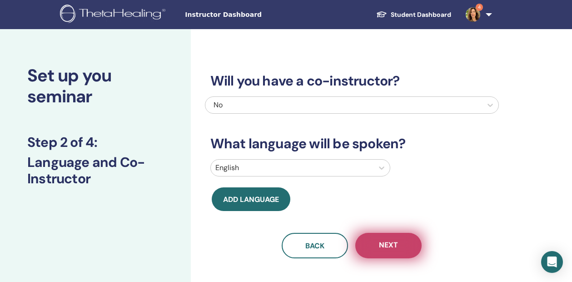
click at [387, 238] on button "Next" at bounding box center [388, 245] width 66 height 25
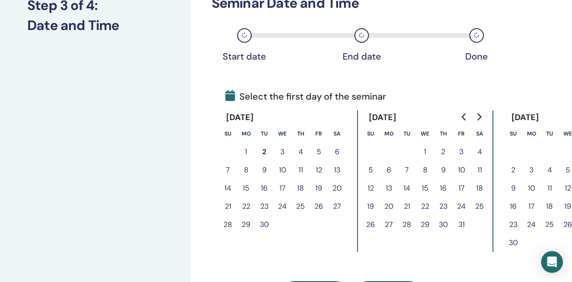
scroll to position [140, 0]
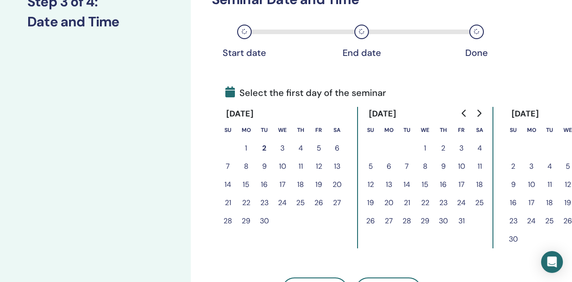
click at [479, 115] on icon "Go to next month" at bounding box center [479, 112] width 4 height 7
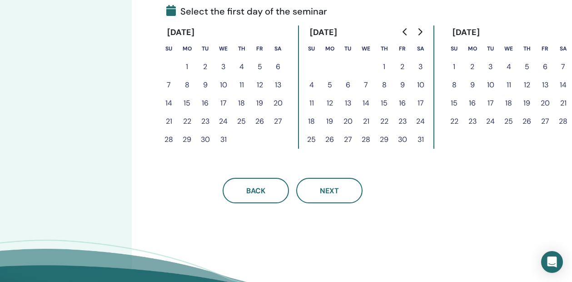
scroll to position [223, 59]
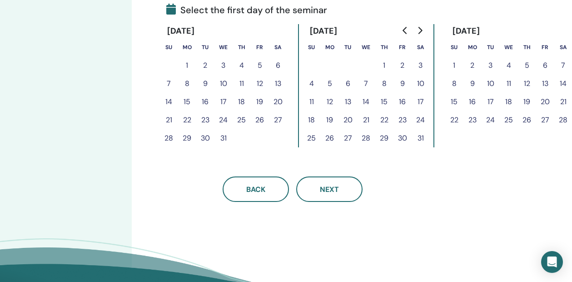
click at [564, 61] on button "7" at bounding box center [563, 65] width 18 height 18
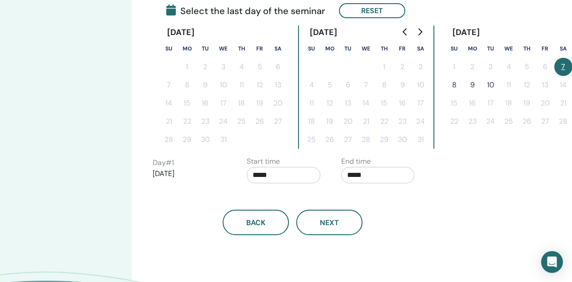
click at [457, 81] on button "8" at bounding box center [454, 85] width 18 height 18
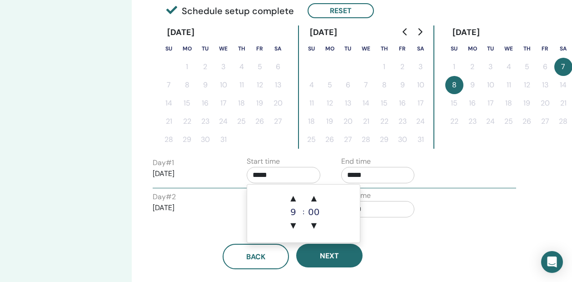
click at [286, 178] on input "*****" at bounding box center [284, 175] width 74 height 16
click at [300, 199] on span "▲" at bounding box center [293, 198] width 18 height 18
type input "*****"
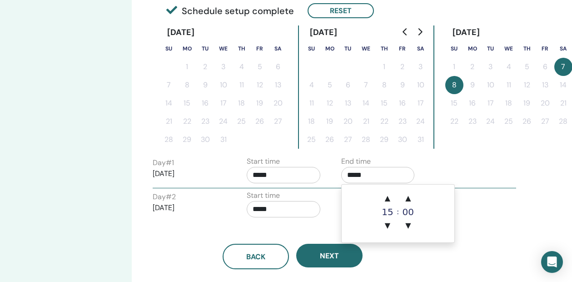
click at [355, 170] on input "*****" at bounding box center [378, 175] width 74 height 16
click at [386, 193] on span "▲" at bounding box center [387, 198] width 18 height 18
type input "*****"
click at [273, 203] on input "*****" at bounding box center [284, 209] width 74 height 16
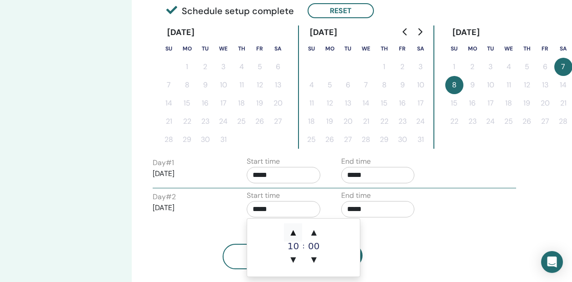
click at [290, 228] on span "▲" at bounding box center [293, 232] width 18 height 18
type input "*****"
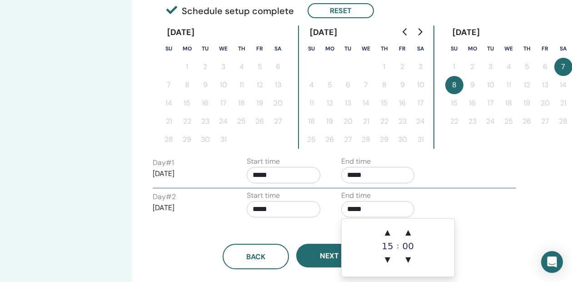
click at [373, 210] on input "*****" at bounding box center [378, 209] width 74 height 16
click at [387, 235] on span "▲" at bounding box center [387, 232] width 18 height 18
type input "*****"
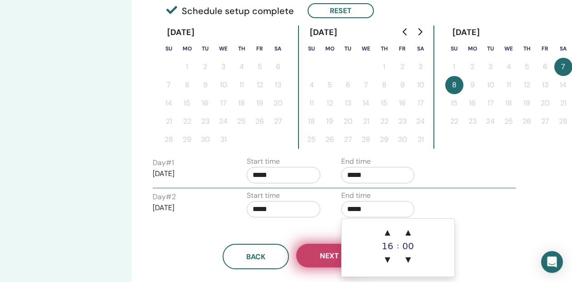
click at [329, 260] on button "Next" at bounding box center [329, 255] width 66 height 24
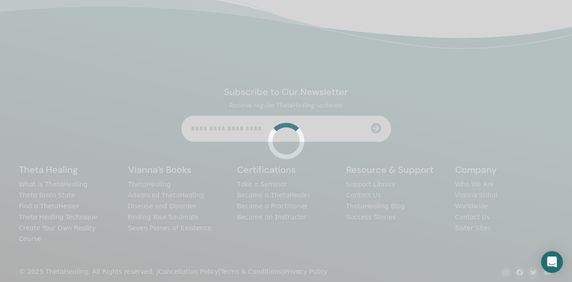
scroll to position [223, 0]
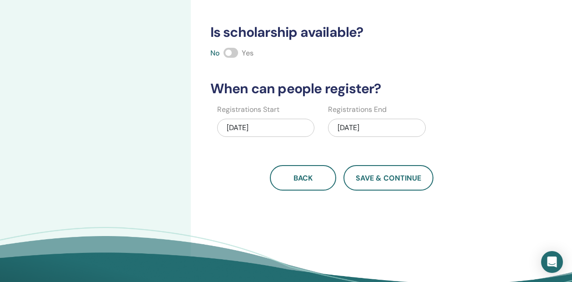
click at [231, 50] on span at bounding box center [231, 53] width 15 height 10
click at [351, 122] on div "02/08/2026" at bounding box center [377, 128] width 98 height 18
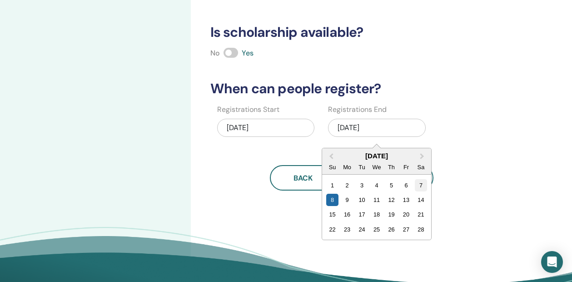
click at [425, 183] on div "7" at bounding box center [421, 185] width 12 height 12
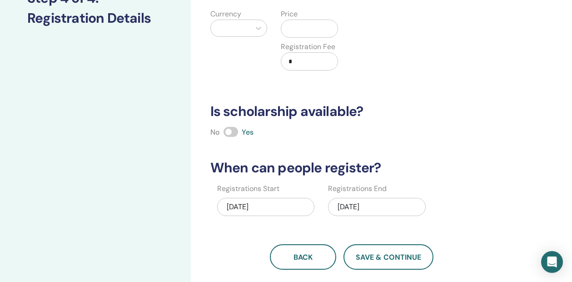
scroll to position [117, 0]
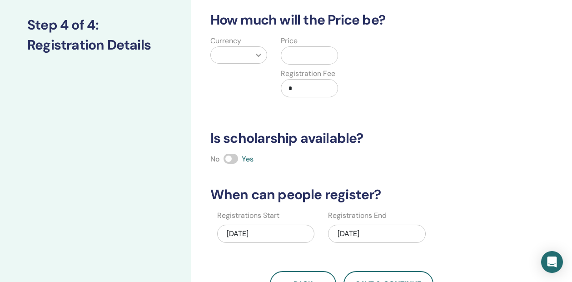
click at [253, 54] on div at bounding box center [258, 55] width 16 height 16
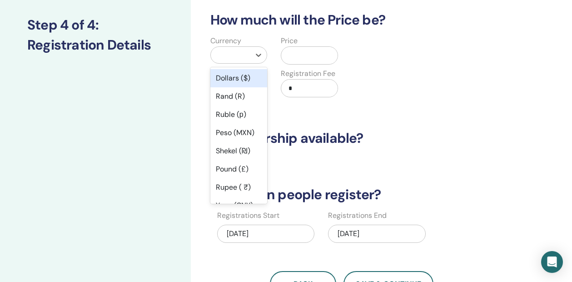
click at [243, 79] on div "Dollars ($)" at bounding box center [238, 78] width 57 height 18
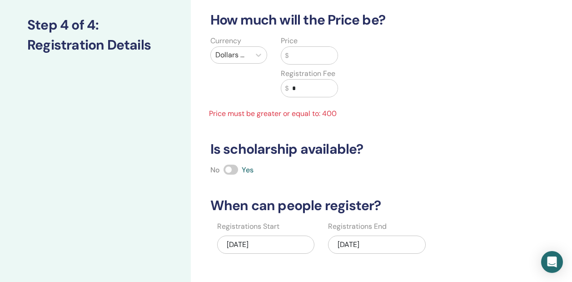
click at [296, 57] on input "text" at bounding box center [312, 55] width 49 height 17
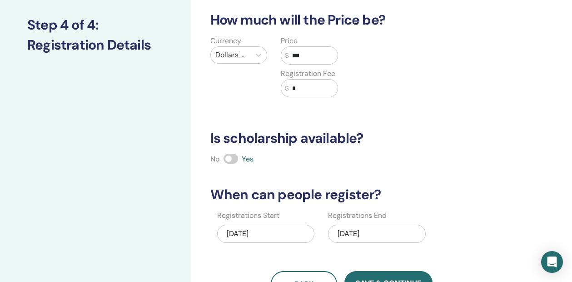
type input "***"
click at [304, 86] on input "*" at bounding box center [312, 87] width 49 height 17
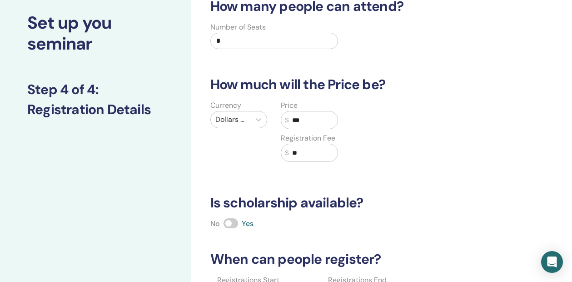
scroll to position [11, 0]
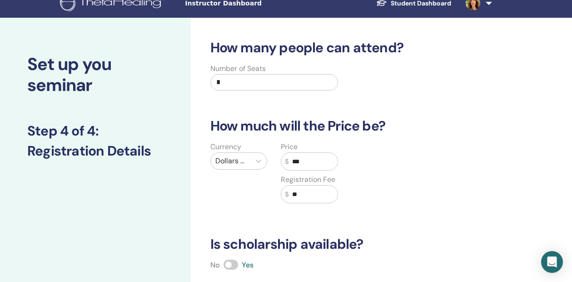
type input "**"
click at [283, 84] on input "*" at bounding box center [274, 82] width 128 height 16
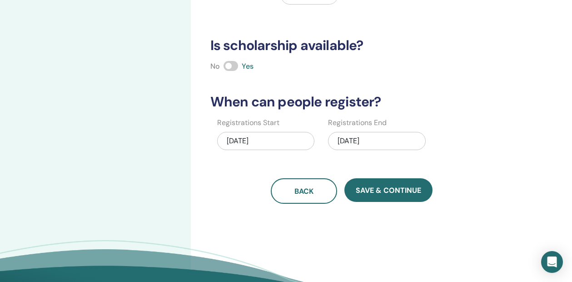
scroll to position [212, 0]
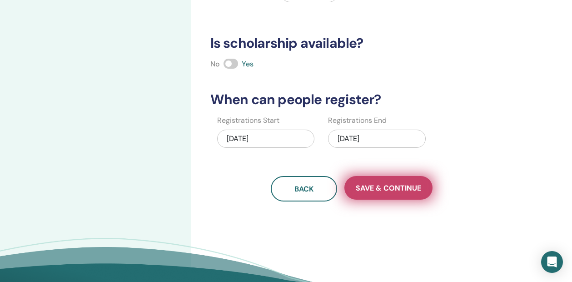
type input "**"
click at [380, 182] on button "Save & Continue" at bounding box center [388, 188] width 88 height 24
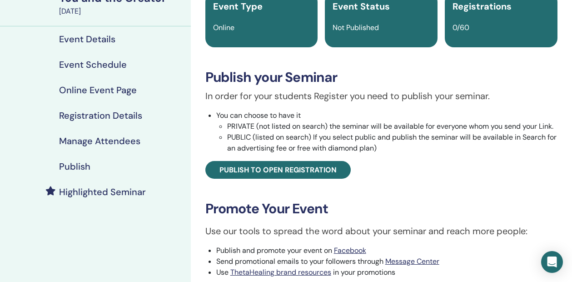
scroll to position [92, 0]
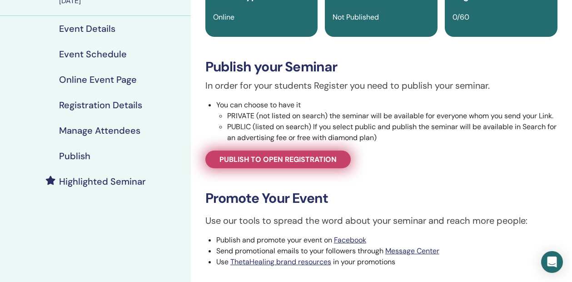
click at [302, 154] on span "Publish to open registration" at bounding box center [277, 159] width 117 height 10
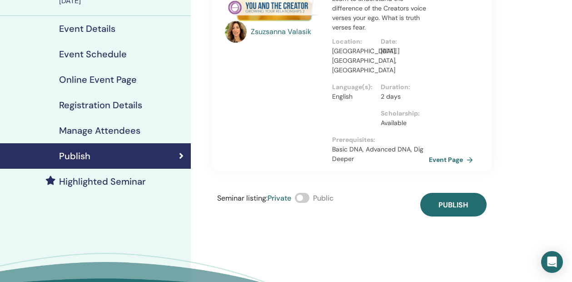
click at [309, 194] on label at bounding box center [302, 198] width 15 height 10
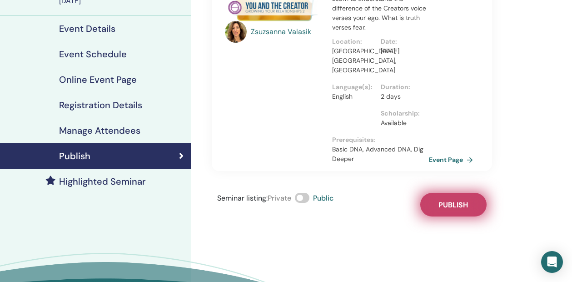
click at [450, 201] on span "Publish" at bounding box center [453, 205] width 30 height 10
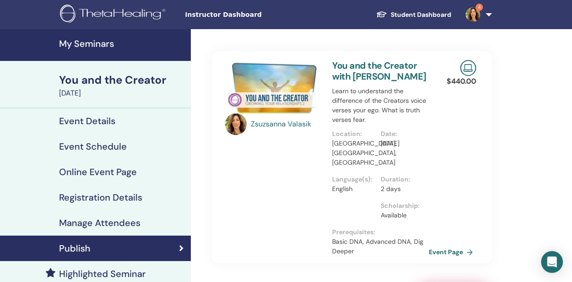
click at [92, 44] on h4 "My Seminars" at bounding box center [122, 43] width 126 height 11
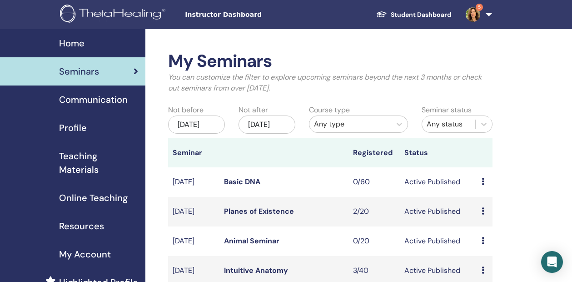
click at [265, 129] on div "[DATE]" at bounding box center [266, 124] width 57 height 18
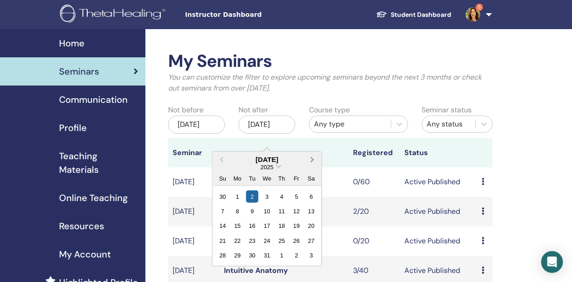
click at [315, 154] on button "Next Month" at bounding box center [313, 159] width 15 height 15
click at [312, 214] on div "14" at bounding box center [311, 210] width 12 height 12
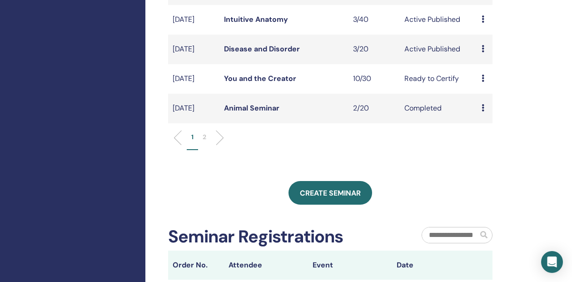
scroll to position [349, 0]
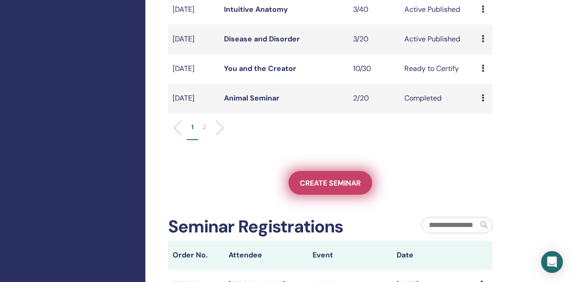
click at [314, 188] on span "Create seminar" at bounding box center [330, 183] width 61 height 10
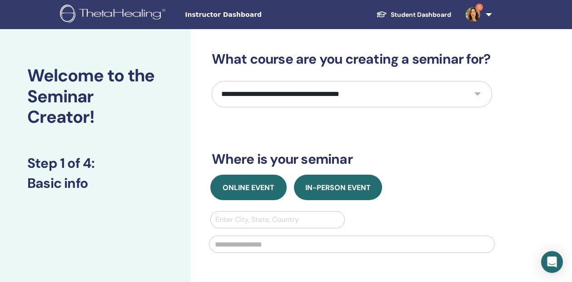
click at [258, 186] on span "Online Event" at bounding box center [249, 188] width 52 height 10
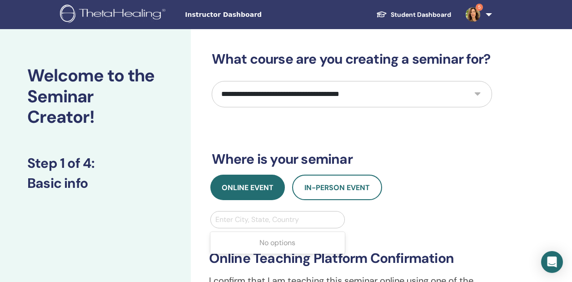
click at [259, 216] on div at bounding box center [277, 219] width 125 height 13
type input "*****"
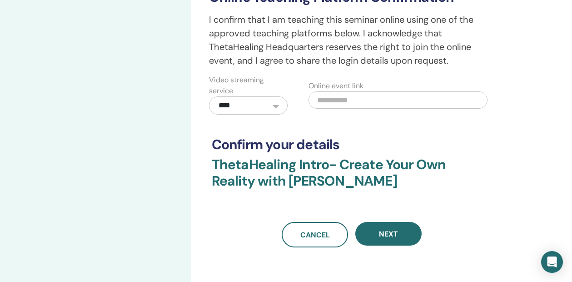
scroll to position [264, 0]
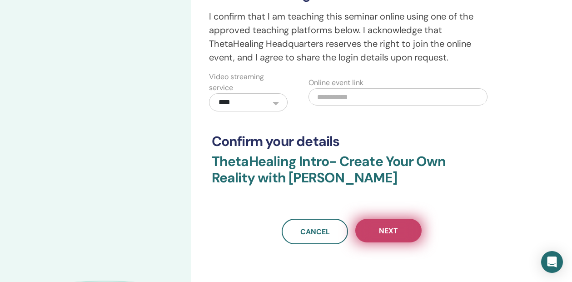
click at [386, 230] on span "Next" at bounding box center [388, 231] width 19 height 10
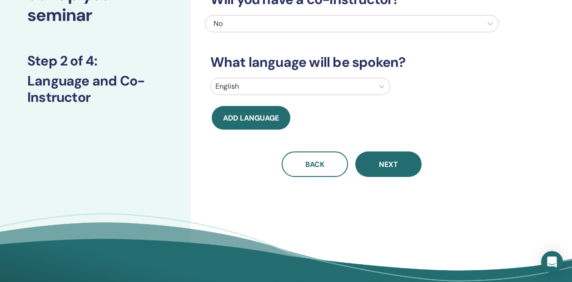
scroll to position [90, 0]
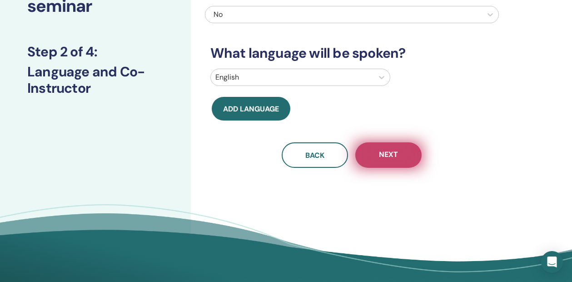
click at [380, 152] on span "Next" at bounding box center [388, 154] width 19 height 11
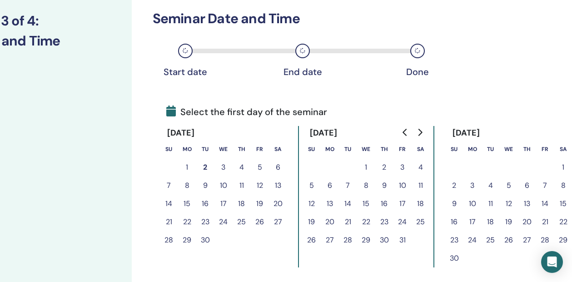
scroll to position [122, 59]
click at [417, 199] on button "18" at bounding box center [421, 203] width 18 height 18
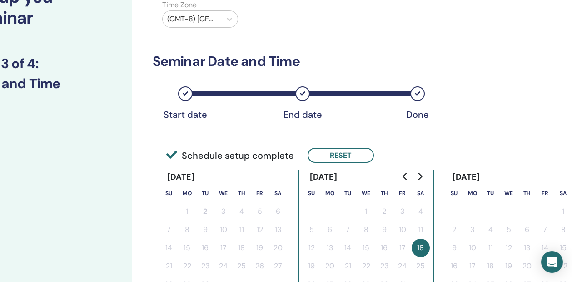
scroll to position [70, 59]
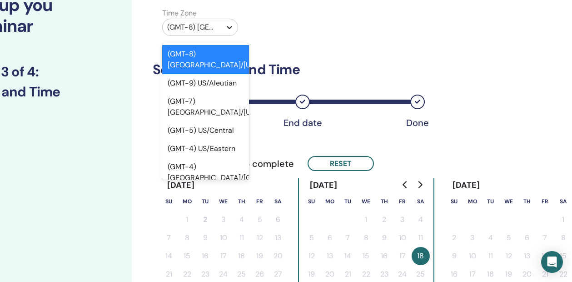
click at [229, 27] on icon at bounding box center [229, 27] width 9 height 9
click at [229, 139] on div "(GMT-4) US/Eastern" at bounding box center [205, 148] width 87 height 18
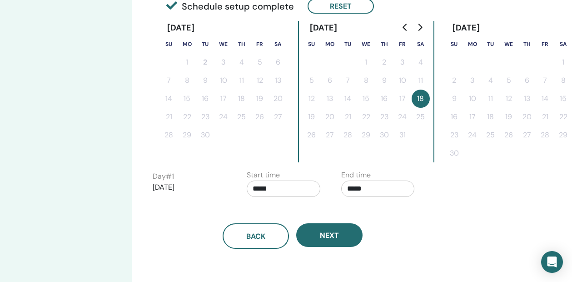
scroll to position [228, 59]
click at [277, 188] on input "*****" at bounding box center [284, 188] width 74 height 16
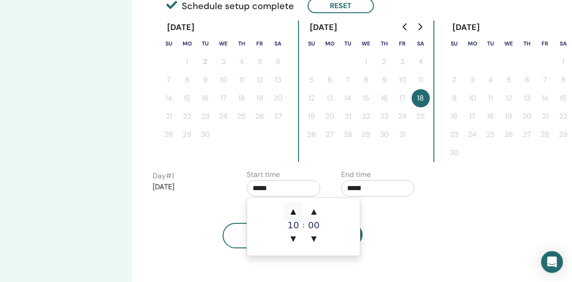
click at [293, 209] on span "▲" at bounding box center [293, 211] width 18 height 18
click at [294, 207] on span "▲" at bounding box center [293, 211] width 18 height 18
click at [293, 236] on span "▼" at bounding box center [293, 238] width 18 height 18
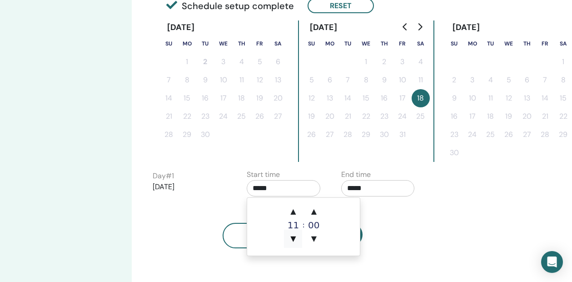
type input "*****"
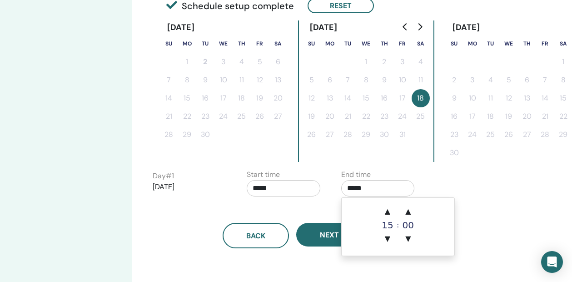
click at [370, 186] on input "*****" at bounding box center [378, 188] width 74 height 16
click at [387, 237] on span "▼" at bounding box center [387, 238] width 18 height 18
type input "*****"
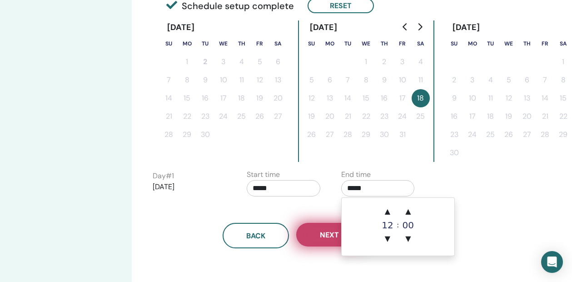
click at [316, 235] on button "Next" at bounding box center [329, 235] width 66 height 24
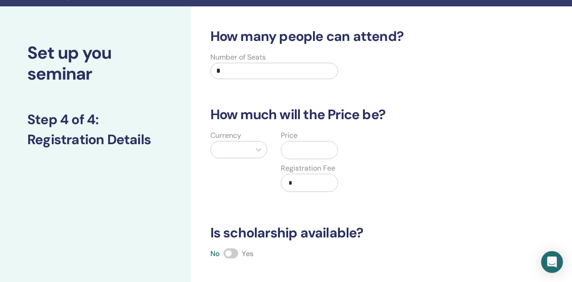
scroll to position [0, 0]
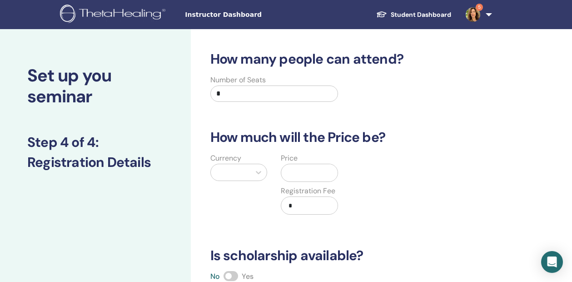
click at [253, 100] on input "*" at bounding box center [274, 93] width 128 height 16
type input "**"
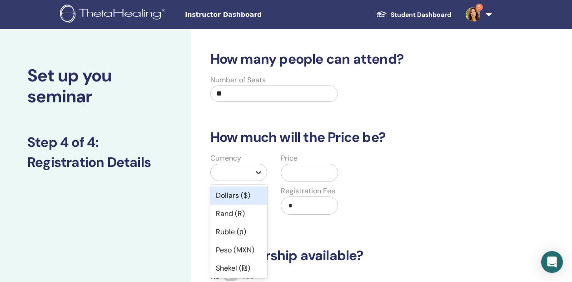
click at [258, 164] on div at bounding box center [258, 172] width 16 height 16
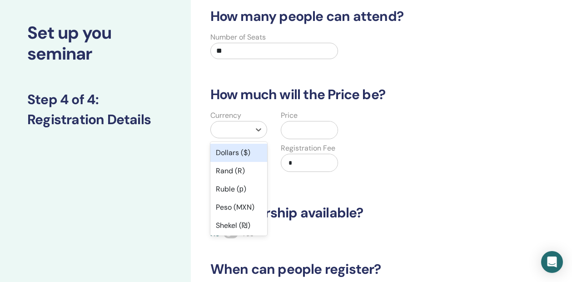
click at [249, 154] on div "Dollars ($)" at bounding box center [238, 153] width 57 height 18
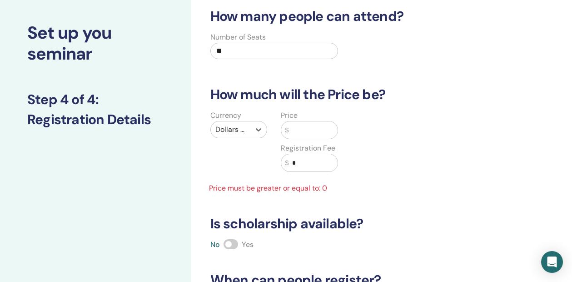
click at [304, 134] on input "text" at bounding box center [312, 129] width 49 height 17
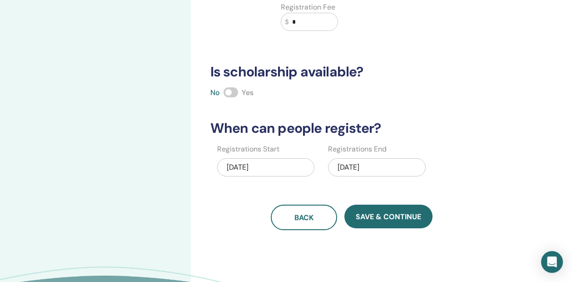
scroll to position [189, 0]
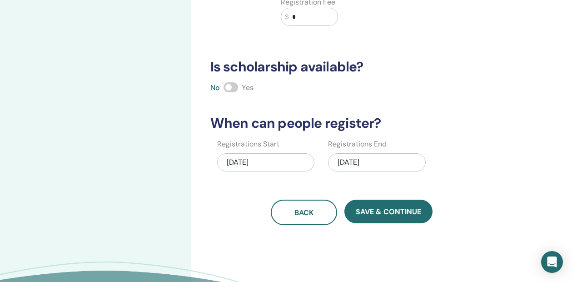
type input "*"
click at [363, 157] on div "10/18/2025" at bounding box center [377, 162] width 98 height 18
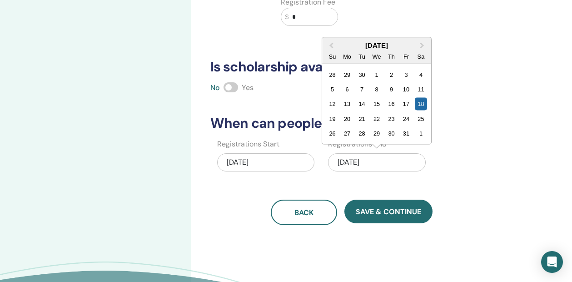
click at [455, 136] on div "How many people can attend? Number of Seats ** How much will the Price be? Curr…" at bounding box center [352, 43] width 294 height 363
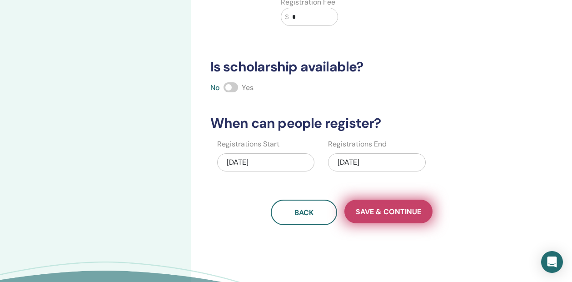
click at [384, 214] on span "Save & Continue" at bounding box center [388, 212] width 65 height 10
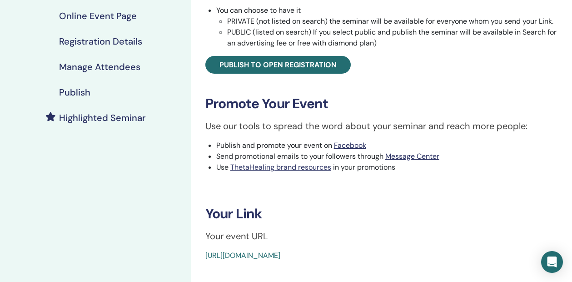
scroll to position [199, 0]
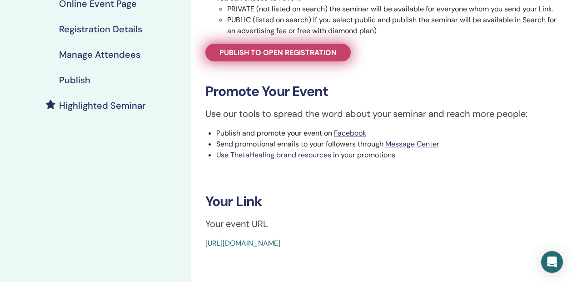
click at [292, 54] on span "Publish to open registration" at bounding box center [277, 53] width 117 height 10
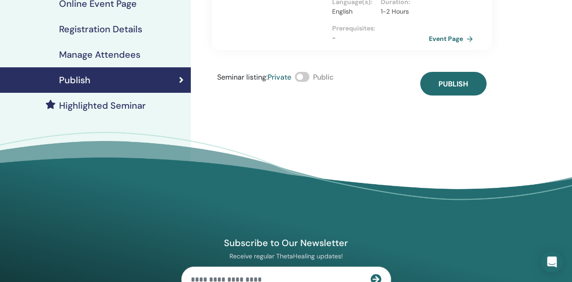
click at [309, 72] on span at bounding box center [302, 77] width 15 height 10
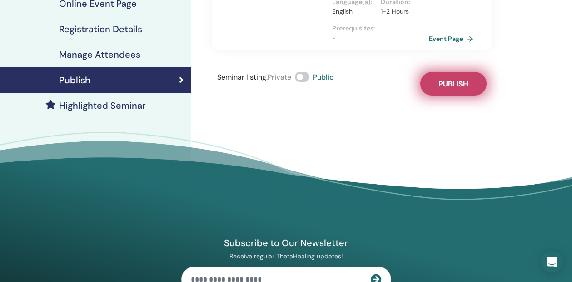
click at [436, 73] on button "Publish" at bounding box center [453, 84] width 66 height 24
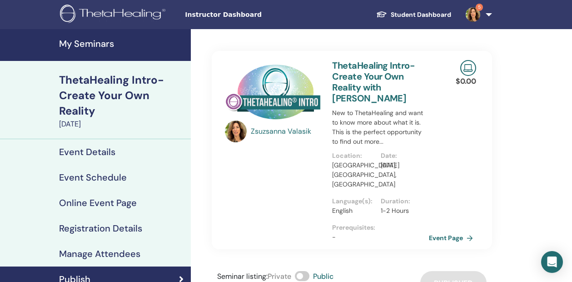
click at [103, 43] on h4 "My Seminars" at bounding box center [122, 43] width 126 height 11
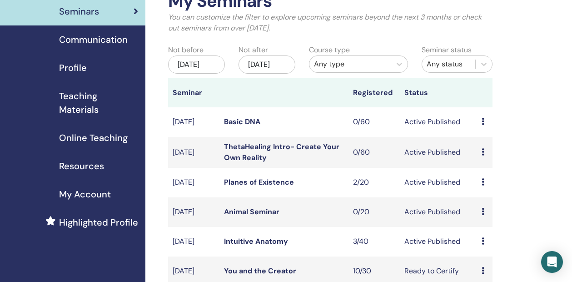
scroll to position [62, 0]
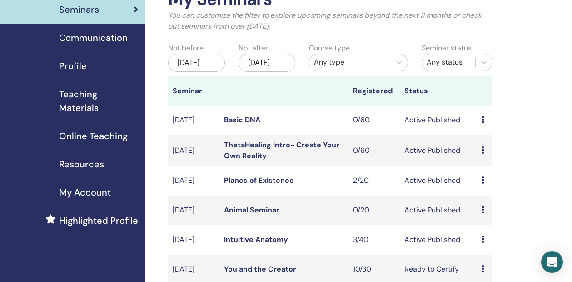
click at [285, 60] on div "[DATE]" at bounding box center [266, 63] width 57 height 18
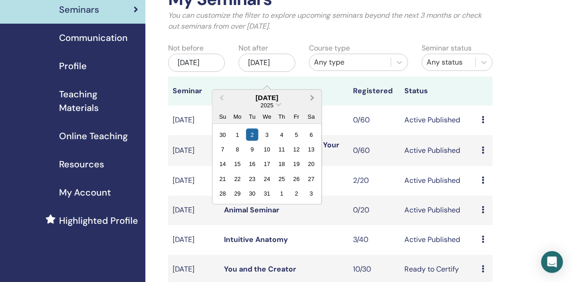
click at [312, 94] on button "Next Month" at bounding box center [313, 97] width 15 height 15
click at [308, 129] on div "7" at bounding box center [311, 134] width 12 height 12
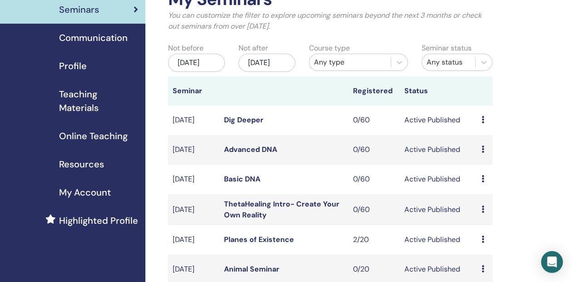
click at [256, 124] on link "Dig Deeper" at bounding box center [244, 120] width 40 height 10
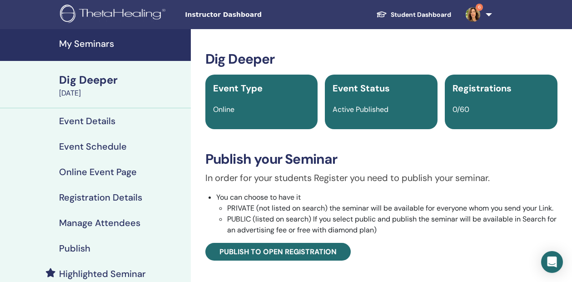
click at [104, 145] on h4 "Event Schedule" at bounding box center [93, 146] width 68 height 11
click at [90, 37] on link "My Seminars" at bounding box center [95, 45] width 191 height 32
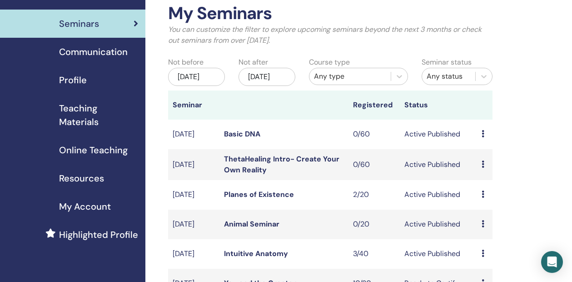
scroll to position [48, 0]
click at [245, 138] on link "Basic DNA" at bounding box center [242, 134] width 36 height 10
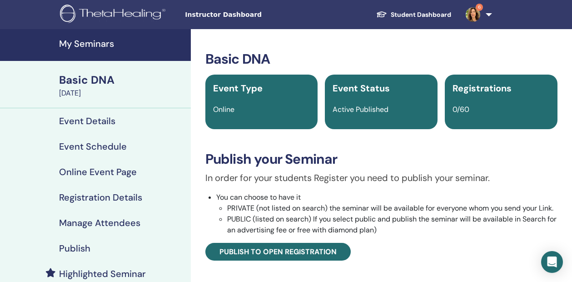
click at [111, 146] on h4 "Event Schedule" at bounding box center [93, 146] width 68 height 11
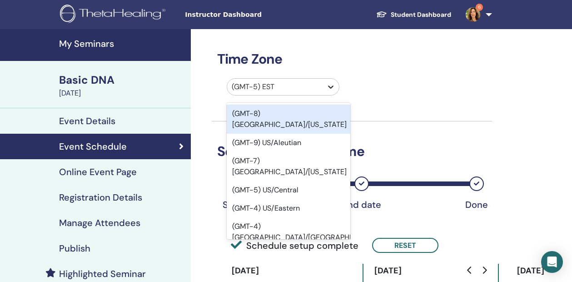
click at [323, 83] on div at bounding box center [331, 87] width 16 height 16
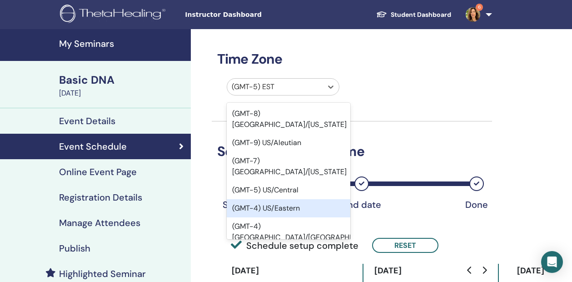
click at [288, 199] on div "(GMT-4) US/Eastern" at bounding box center [289, 208] width 124 height 18
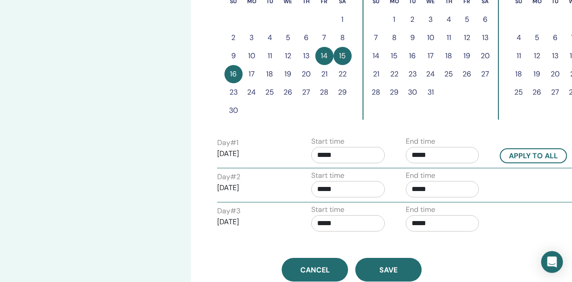
scroll to position [286, 0]
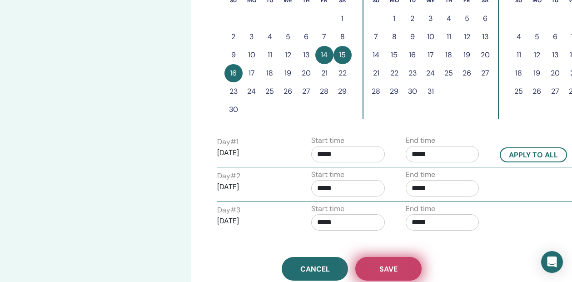
click at [399, 264] on button "Save" at bounding box center [388, 269] width 66 height 24
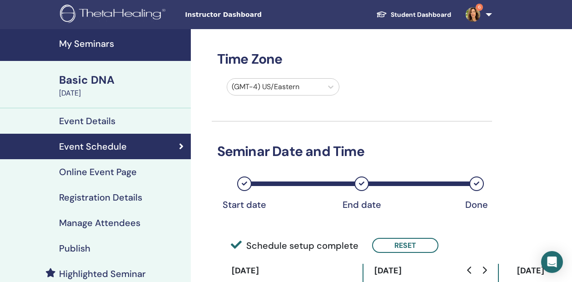
click at [88, 46] on h4 "My Seminars" at bounding box center [122, 43] width 126 height 11
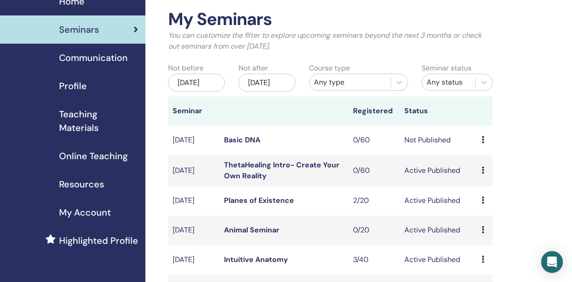
scroll to position [43, 0]
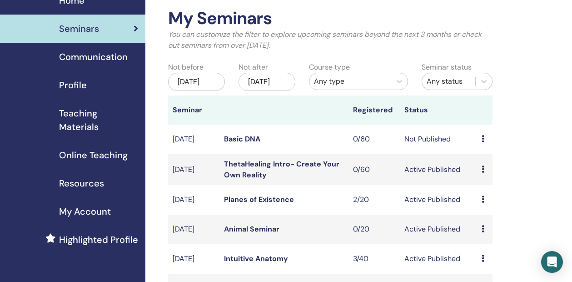
click at [482, 142] on icon at bounding box center [483, 138] width 3 height 7
click at [415, 150] on td "Not Published" at bounding box center [438, 139] width 77 height 30
click at [246, 144] on link "Basic DNA" at bounding box center [242, 139] width 36 height 10
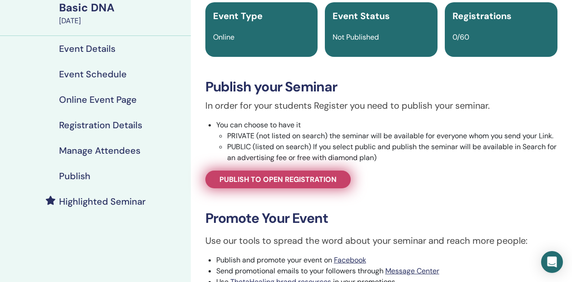
scroll to position [75, 0]
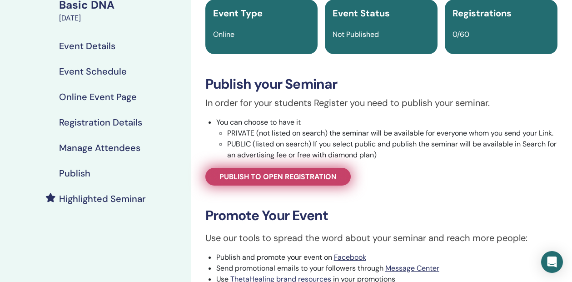
click at [264, 179] on span "Publish to open registration" at bounding box center [277, 177] width 117 height 10
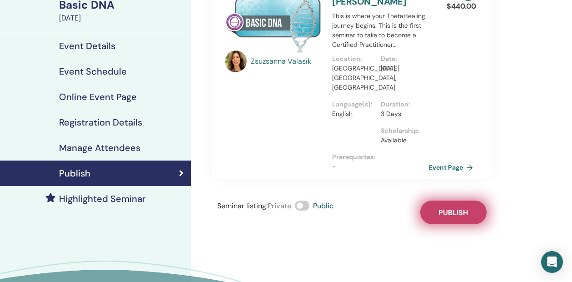
click at [451, 208] on span "Publish" at bounding box center [453, 213] width 30 height 10
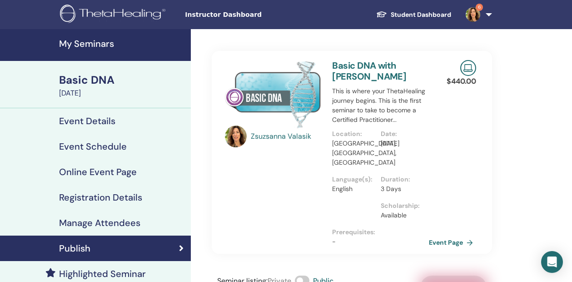
click at [101, 43] on h4 "My Seminars" at bounding box center [122, 43] width 126 height 11
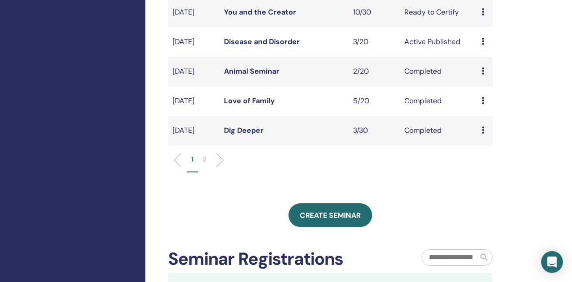
scroll to position [356, 0]
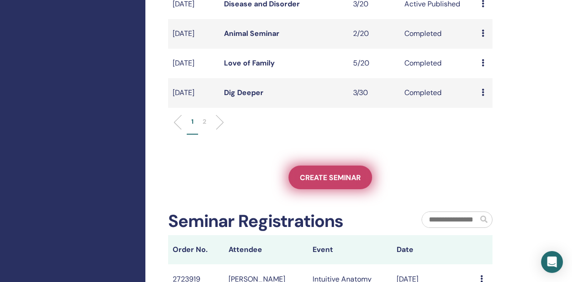
click at [318, 189] on link "Create seminar" at bounding box center [330, 177] width 84 height 24
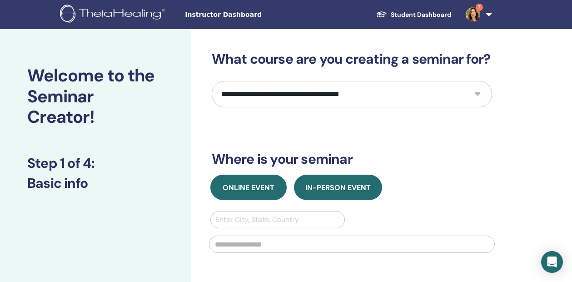
click at [251, 180] on button "Online Event" at bounding box center [248, 186] width 76 height 25
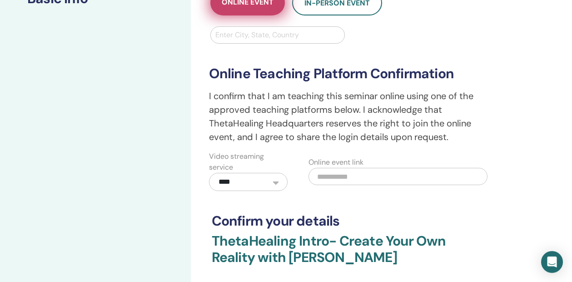
scroll to position [238, 0]
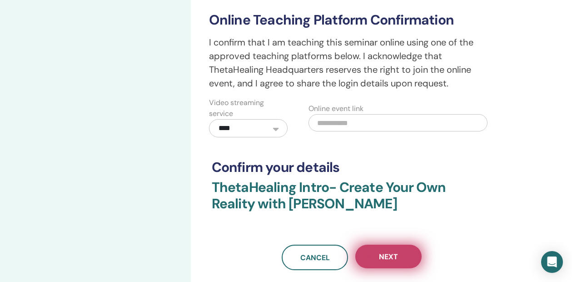
click at [371, 252] on button "Next" at bounding box center [388, 256] width 66 height 24
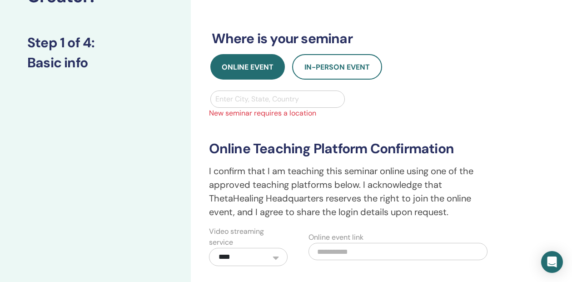
scroll to position [0, 0]
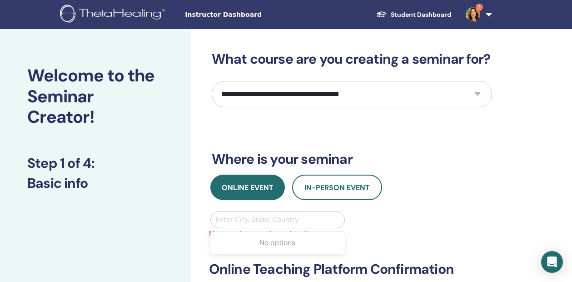
click at [232, 217] on div at bounding box center [277, 219] width 125 height 13
type input "*****"
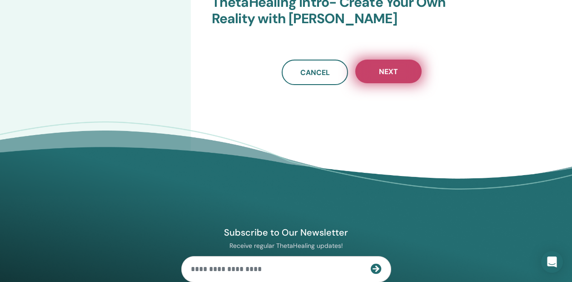
click at [384, 75] on span "Next" at bounding box center [388, 72] width 19 height 10
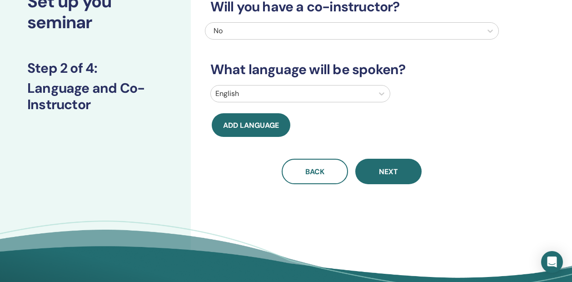
scroll to position [29, 0]
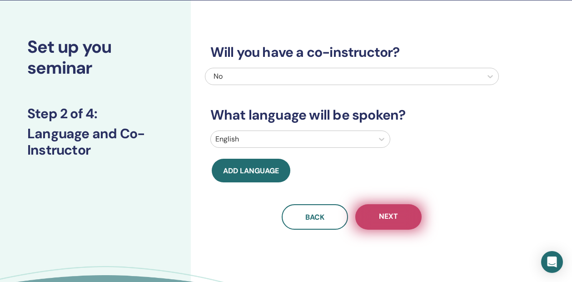
click at [396, 214] on span "Next" at bounding box center [388, 216] width 19 height 11
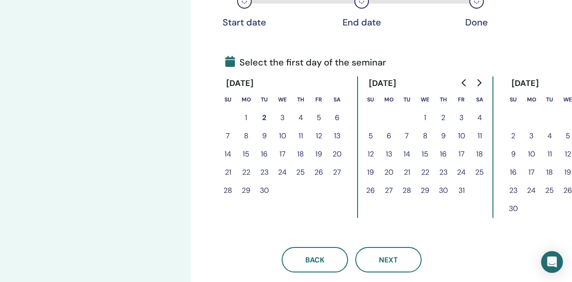
scroll to position [174, 0]
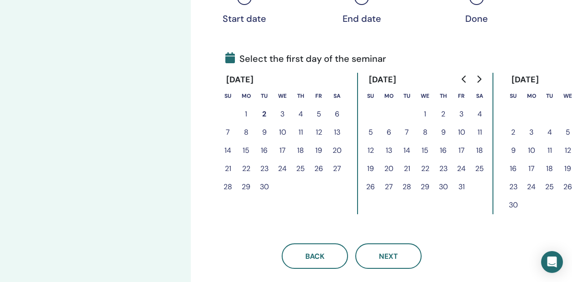
click at [463, 186] on button "31" at bounding box center [461, 187] width 18 height 18
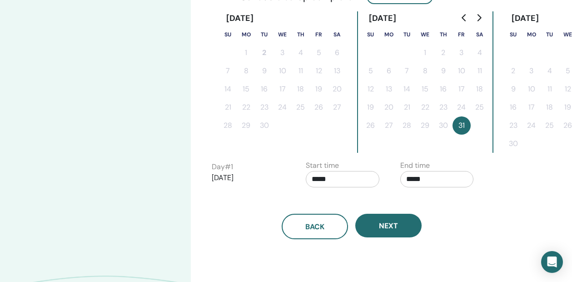
scroll to position [239, 0]
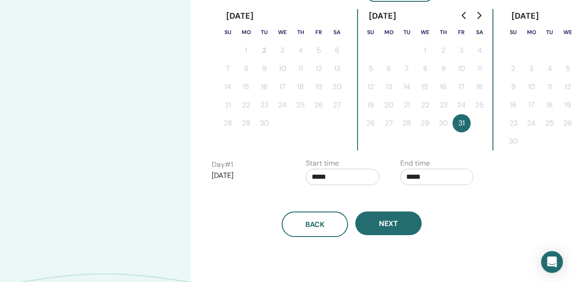
click at [338, 172] on input "*****" at bounding box center [343, 177] width 74 height 16
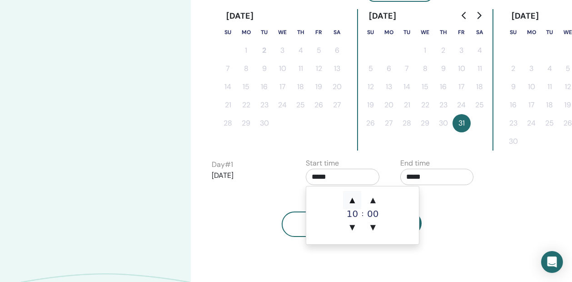
click at [352, 196] on span "▲" at bounding box center [352, 200] width 18 height 18
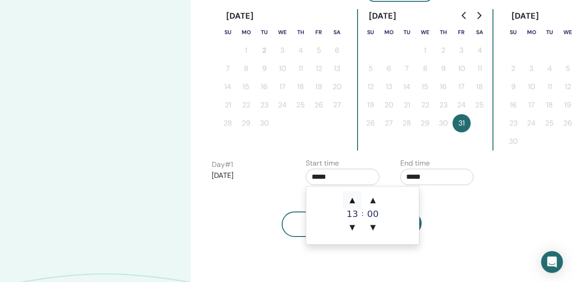
type input "*****"
click at [352, 196] on span "▲" at bounding box center [352, 200] width 18 height 18
click at [350, 227] on span "▼" at bounding box center [352, 227] width 18 height 18
click at [417, 179] on input "*****" at bounding box center [437, 177] width 74 height 16
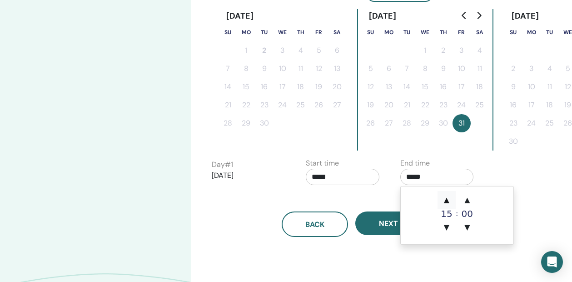
click at [448, 197] on span "▲" at bounding box center [446, 200] width 18 height 18
type input "*****"
click at [424, 254] on div "Time Zone Time Zone (GMT-8) US/Alaska Seminar Date and Time Start date End date…" at bounding box center [381, 77] width 381 height 574
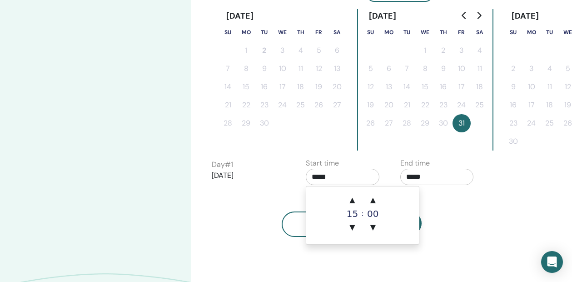
click at [343, 176] on input "*****" at bounding box center [343, 177] width 74 height 16
click at [353, 196] on span "▲" at bounding box center [352, 200] width 18 height 18
click at [353, 226] on span "▼" at bounding box center [352, 227] width 18 height 18
type input "*****"
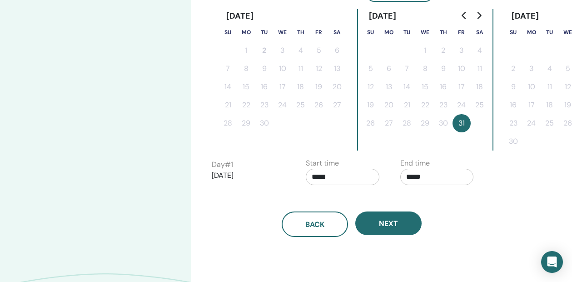
click at [467, 201] on div "Back Next" at bounding box center [352, 212] width 294 height 47
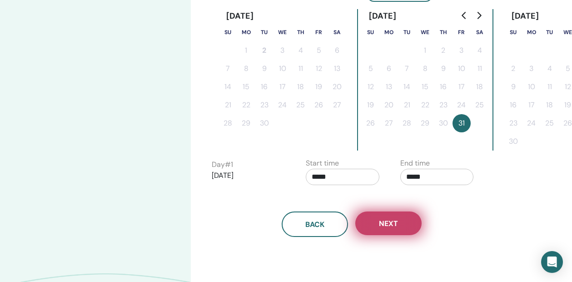
click at [402, 217] on button "Next" at bounding box center [388, 223] width 66 height 24
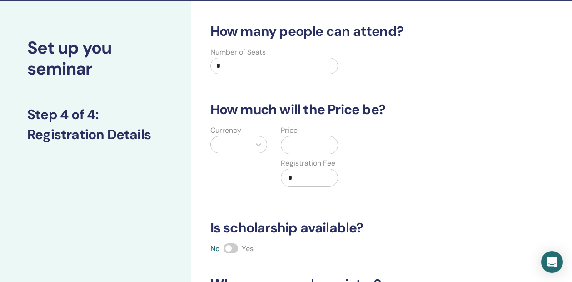
scroll to position [27, 0]
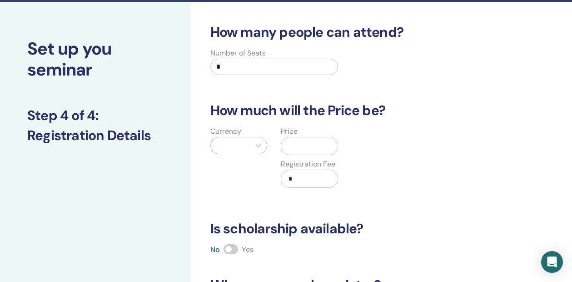
click at [272, 65] on input "*" at bounding box center [274, 67] width 128 height 16
type input "**"
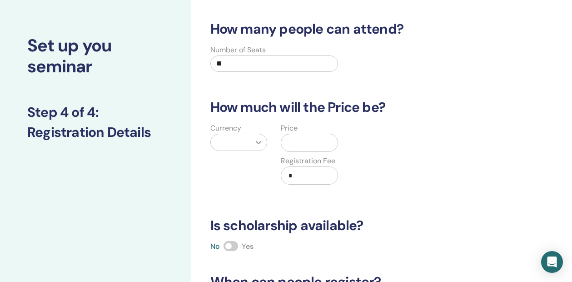
click at [258, 143] on icon at bounding box center [258, 142] width 9 height 9
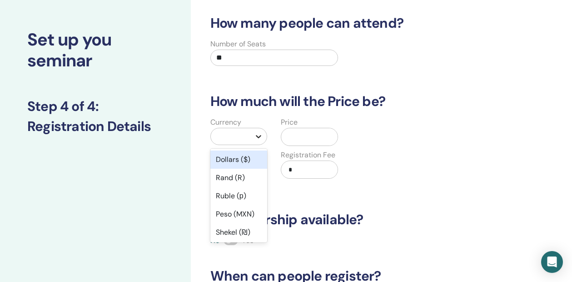
scroll to position [43, 0]
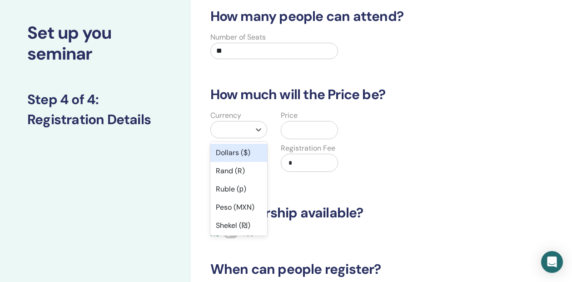
click at [254, 146] on div "Dollars ($)" at bounding box center [238, 153] width 57 height 18
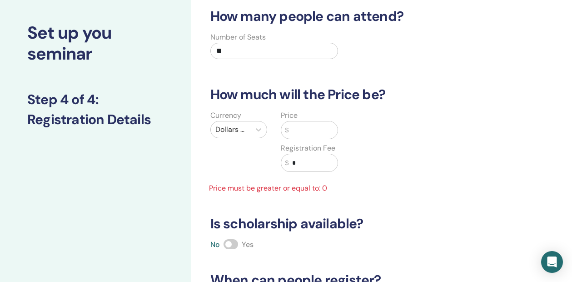
click at [317, 120] on div "Price $" at bounding box center [309, 124] width 57 height 29
click at [311, 124] on input "text" at bounding box center [312, 129] width 49 height 17
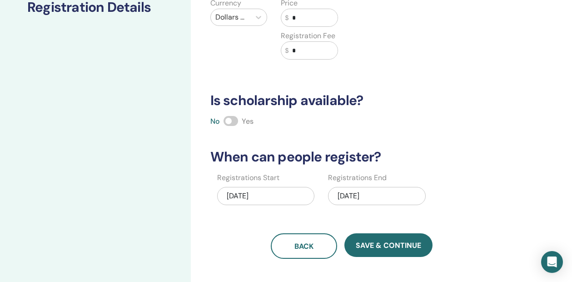
scroll to position [194, 0]
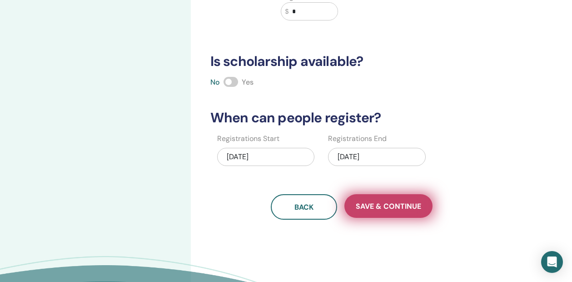
type input "*"
click at [373, 204] on span "Save & Continue" at bounding box center [388, 206] width 65 height 10
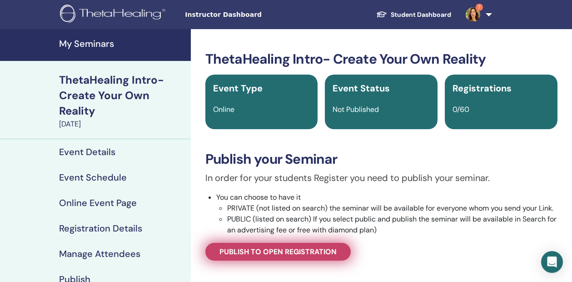
click at [291, 247] on span "Publish to open registration" at bounding box center [277, 252] width 117 height 10
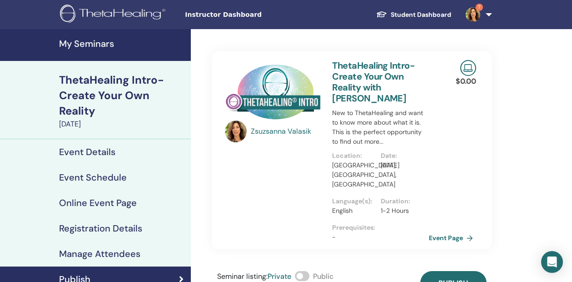
click at [305, 271] on span at bounding box center [302, 276] width 15 height 10
click at [115, 176] on h4 "Event Schedule" at bounding box center [93, 177] width 68 height 11
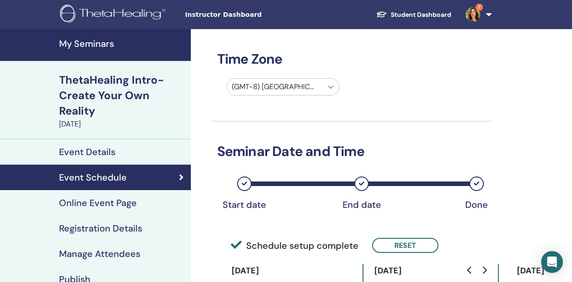
click at [333, 87] on icon at bounding box center [330, 86] width 9 height 9
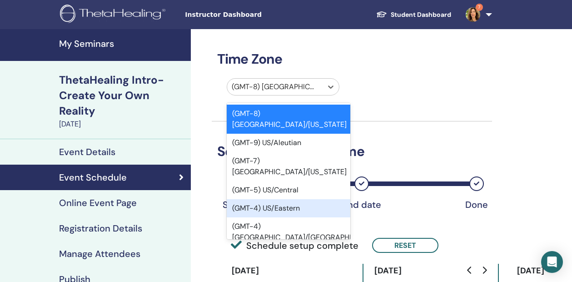
click at [303, 199] on div "(GMT-4) US/Eastern" at bounding box center [289, 208] width 124 height 18
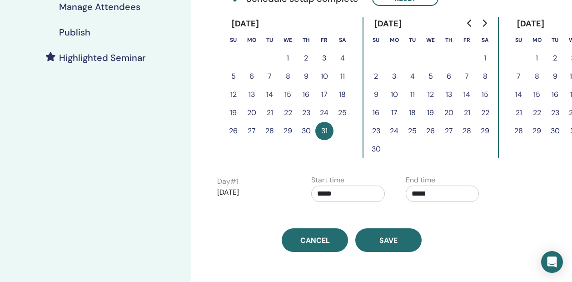
scroll to position [253, 0]
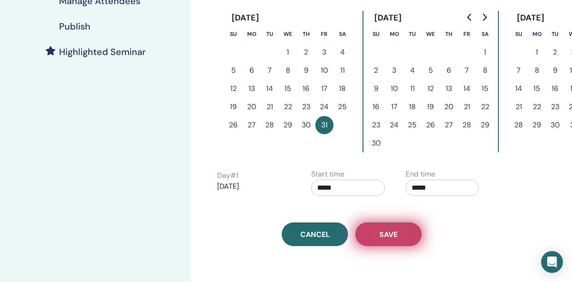
click at [370, 227] on button "Save" at bounding box center [388, 234] width 66 height 24
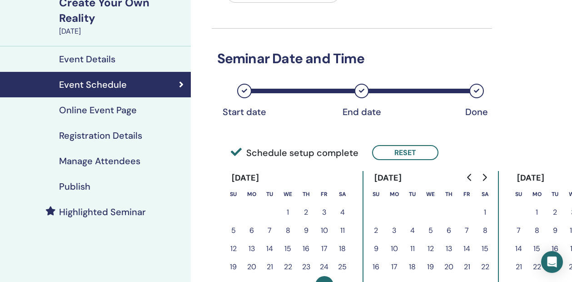
scroll to position [93, 0]
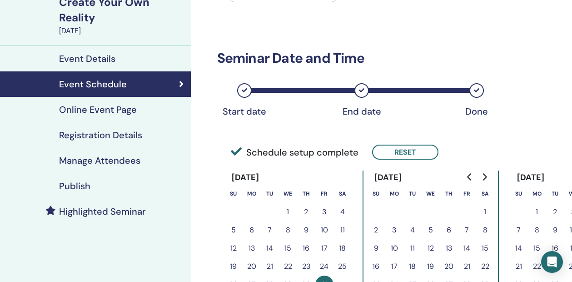
click at [69, 184] on h4 "Publish" at bounding box center [74, 185] width 31 height 11
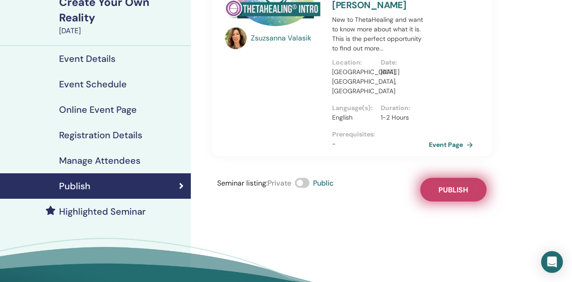
click at [449, 185] on button "Publish" at bounding box center [453, 190] width 66 height 24
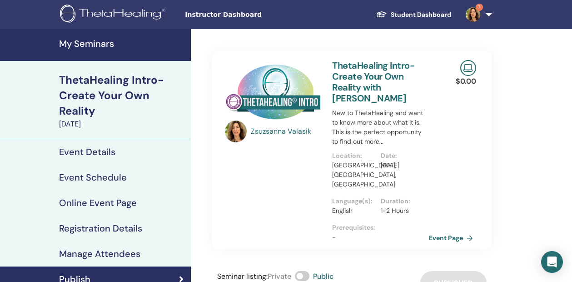
click at [96, 41] on h4 "My Seminars" at bounding box center [122, 43] width 126 height 11
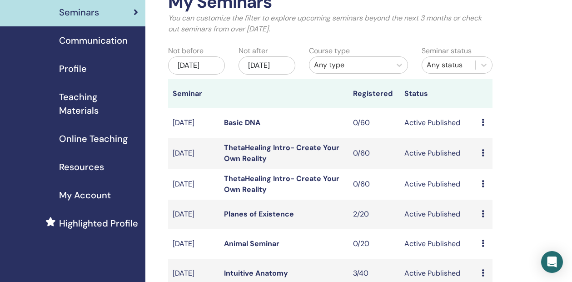
scroll to position [63, 0]
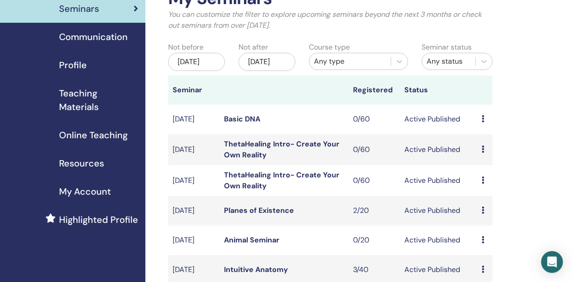
click at [275, 185] on link "ThetaHealing Intro- Create Your Own Reality" at bounding box center [281, 180] width 115 height 20
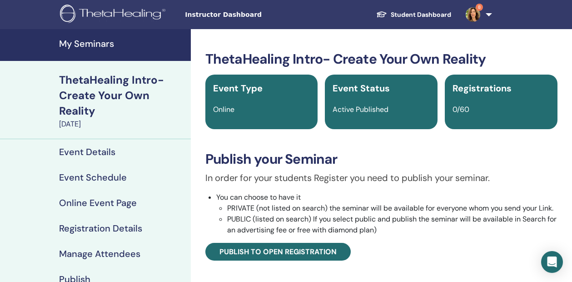
click at [100, 173] on h4 "Event Schedule" at bounding box center [93, 177] width 68 height 11
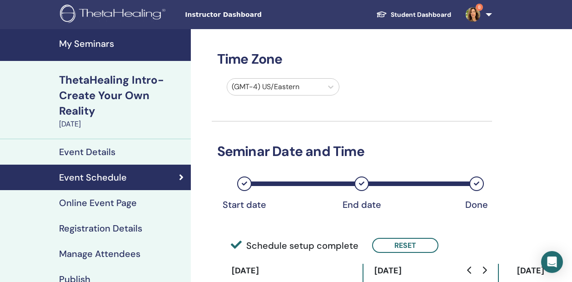
click at [93, 40] on h4 "My Seminars" at bounding box center [122, 43] width 126 height 11
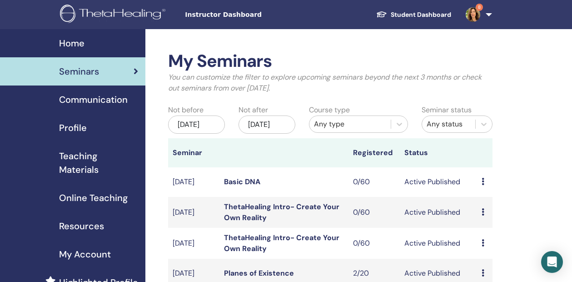
click at [279, 125] on div "[DATE]" at bounding box center [266, 124] width 57 height 18
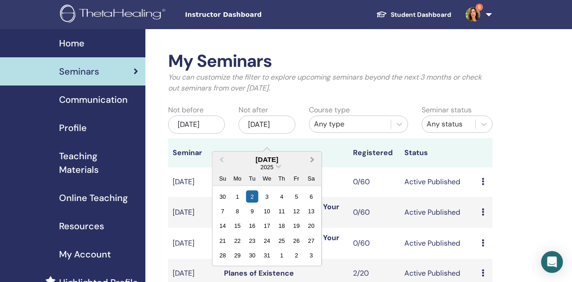
click at [313, 158] on button "Next Month" at bounding box center [313, 159] width 15 height 15
click at [296, 209] on div "13" at bounding box center [296, 210] width 12 height 12
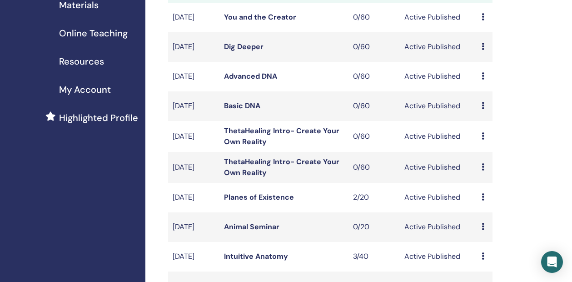
scroll to position [171, 0]
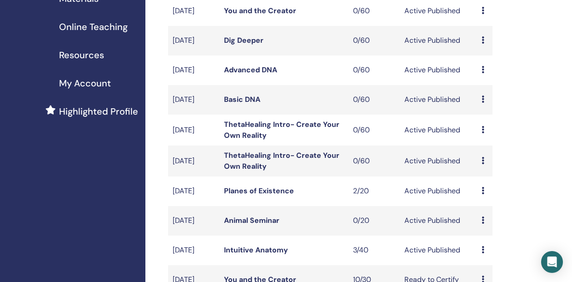
click at [253, 171] on link "ThetaHealing Intro- Create Your Own Reality" at bounding box center [281, 160] width 115 height 20
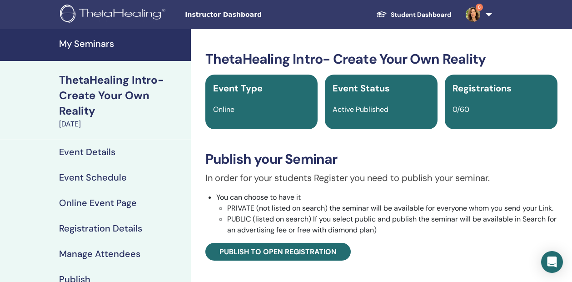
click at [112, 104] on div "ThetaHealing Intro- Create Your Own Reality" at bounding box center [122, 95] width 126 height 46
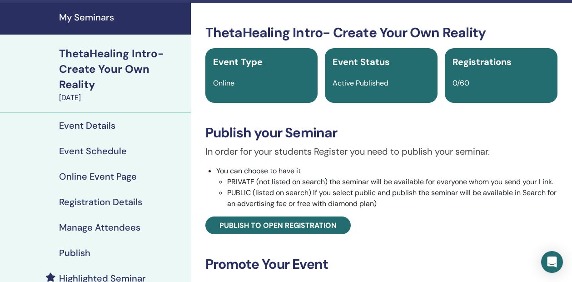
scroll to position [27, 0]
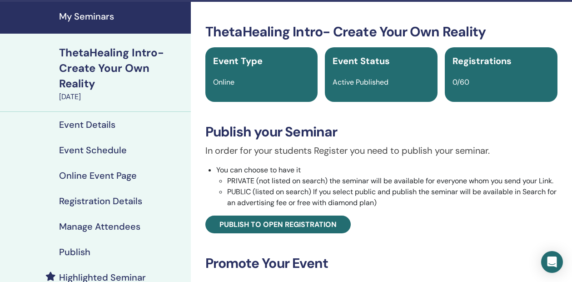
click at [103, 127] on h4 "Event Details" at bounding box center [87, 124] width 56 height 11
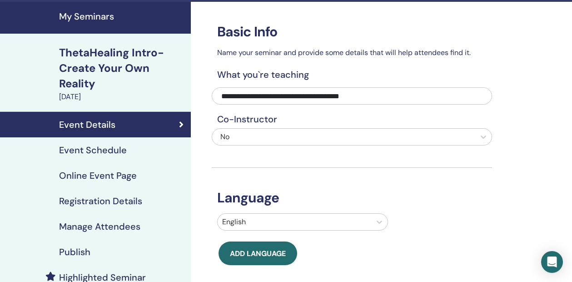
click at [96, 150] on h4 "Event Schedule" at bounding box center [93, 149] width 68 height 11
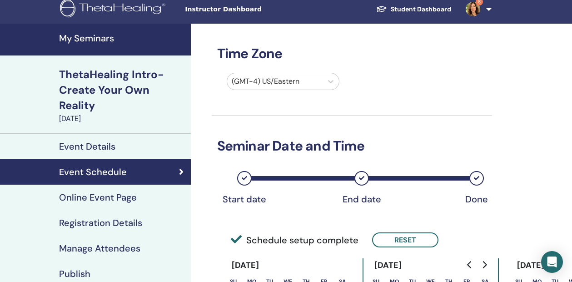
scroll to position [6, 0]
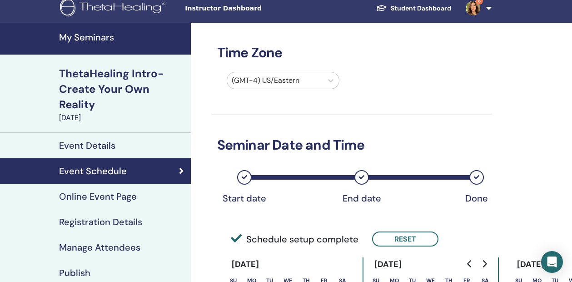
click at [105, 87] on div "ThetaHealing Intro- Create Your Own Reality" at bounding box center [122, 89] width 126 height 46
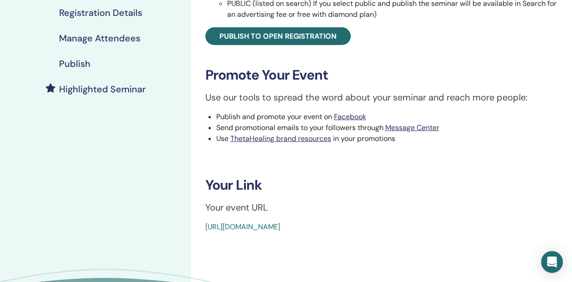
scroll to position [221, 0]
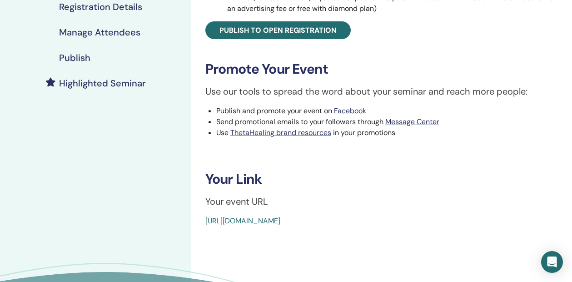
drag, startPoint x: 417, startPoint y: 219, endPoint x: 204, endPoint y: 224, distance: 213.6
click at [204, 224] on div "ThetaHealing Intro- Create Your Own Reality Event Type Online Event Status Acti…" at bounding box center [381, 28] width 370 height 397
copy link "[URL][DOMAIN_NAME]"
